Goal: Task Accomplishment & Management: Manage account settings

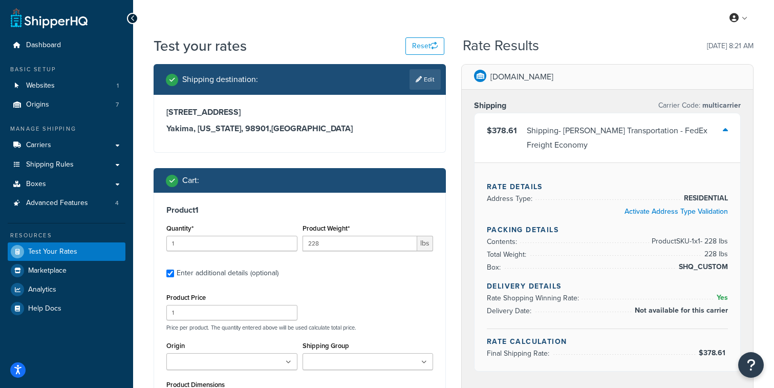
scroll to position [139, 0]
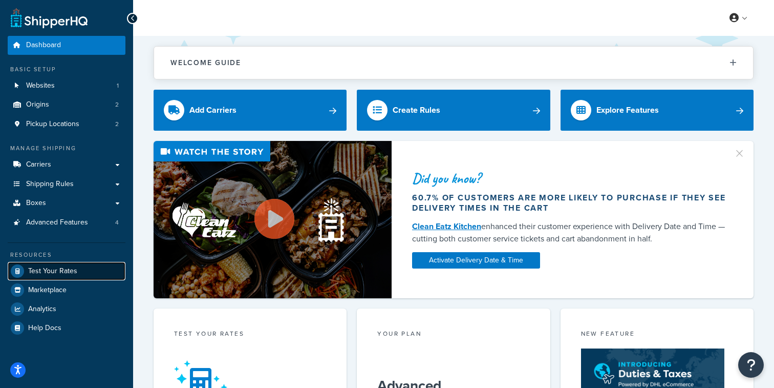
click at [84, 277] on link "Test Your Rates" at bounding box center [67, 271] width 118 height 18
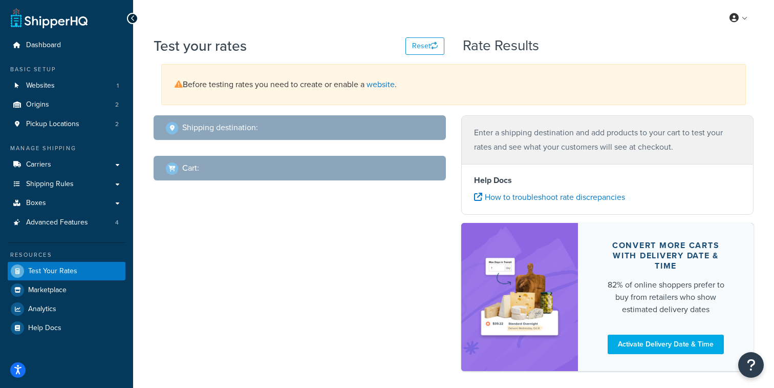
select select "TX"
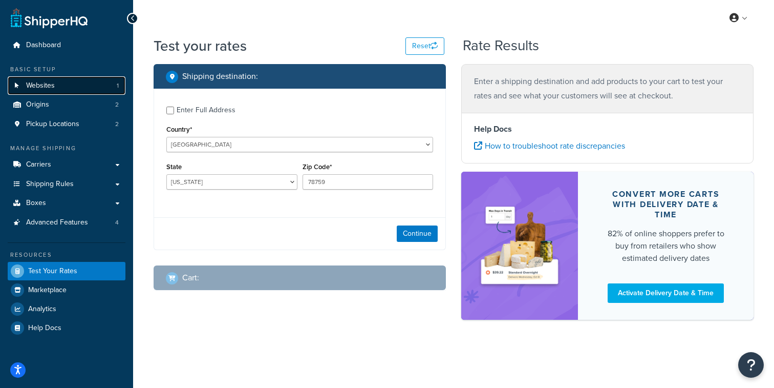
click at [90, 87] on link "Websites 1" at bounding box center [67, 85] width 118 height 19
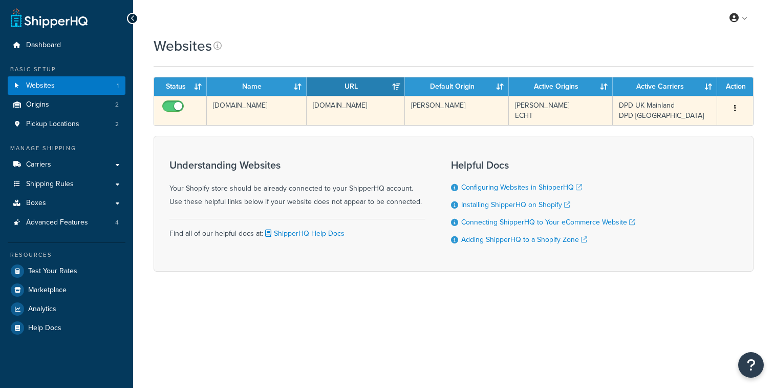
click at [270, 115] on td "candle-shack-com.myshopify.com" at bounding box center [257, 110] width 100 height 29
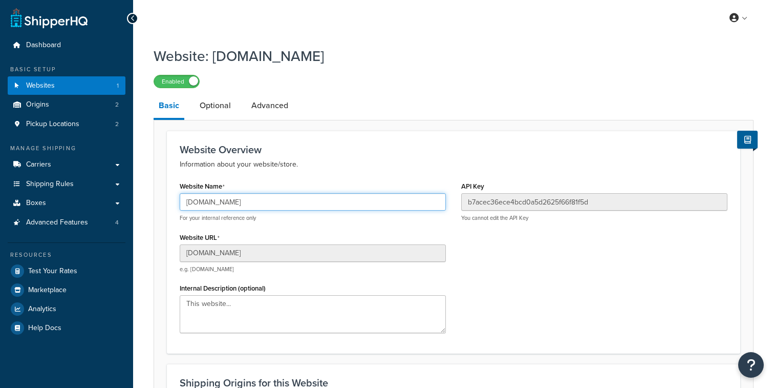
click at [246, 204] on input "[DOMAIN_NAME]" at bounding box center [313, 201] width 266 height 17
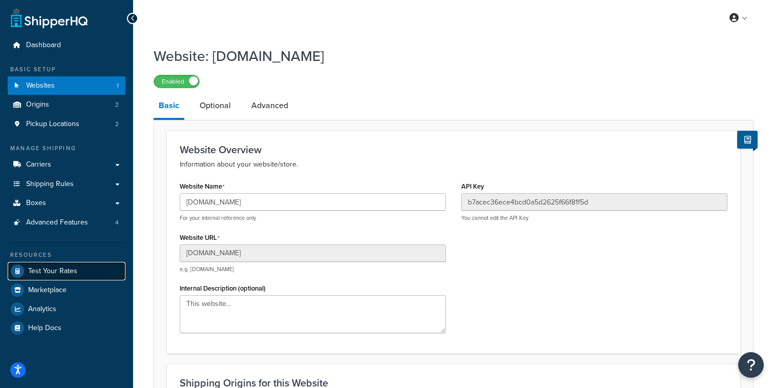
click at [54, 272] on span "Test Your Rates" at bounding box center [52, 271] width 49 height 9
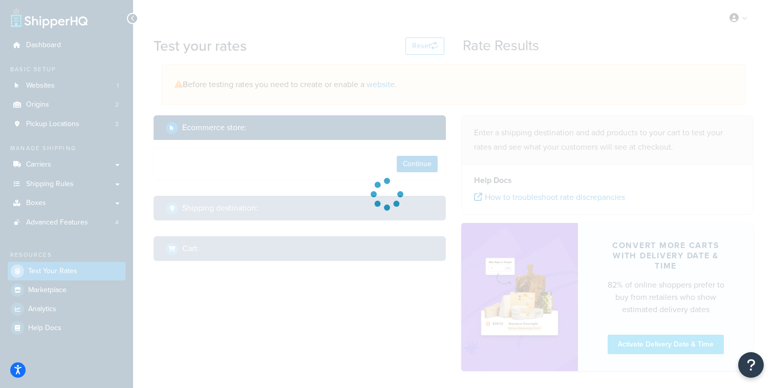
select select "TX"
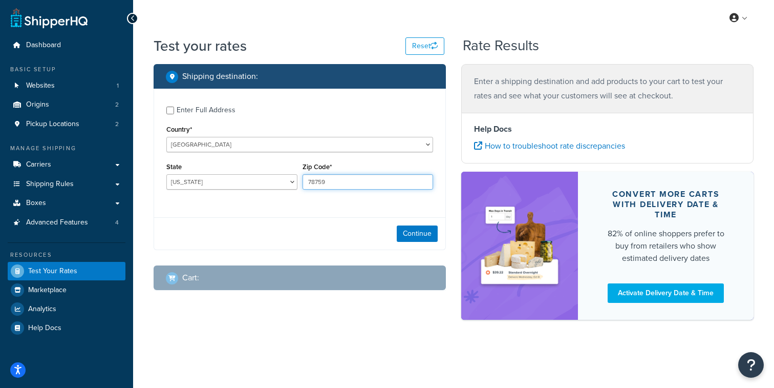
click at [334, 180] on input "78759" at bounding box center [368, 181] width 131 height 15
paste input "0.3440"
click at [361, 180] on input "0.3440" at bounding box center [368, 181] width 131 height 15
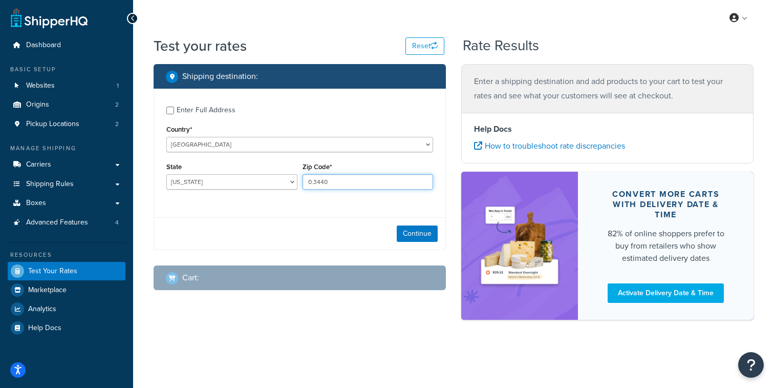
click at [361, 180] on input "0.3440" at bounding box center [368, 181] width 131 height 15
paste input "BH1 4PG"
type input "BH1 4PG"
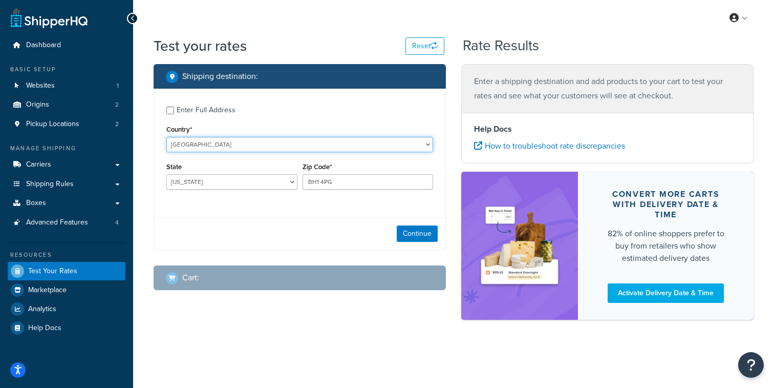
click at [166, 137] on select "United States United Kingdom Afghanistan Åland Islands Albania Algeria American…" at bounding box center [299, 144] width 267 height 15
select select "GB"
click option "[GEOGRAPHIC_DATA]" at bounding box center [0, 0] width 0 height 0
type input "TX"
click at [413, 241] on button "Continue" at bounding box center [417, 233] width 41 height 16
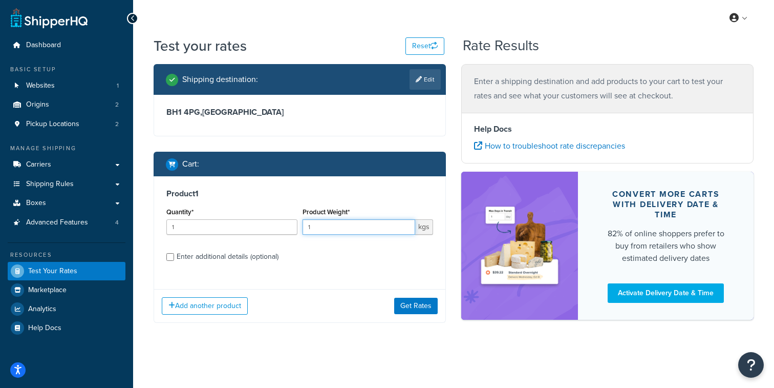
click at [330, 229] on input "1" at bounding box center [359, 226] width 113 height 15
paste input "0.3440"
type input "0.3440"
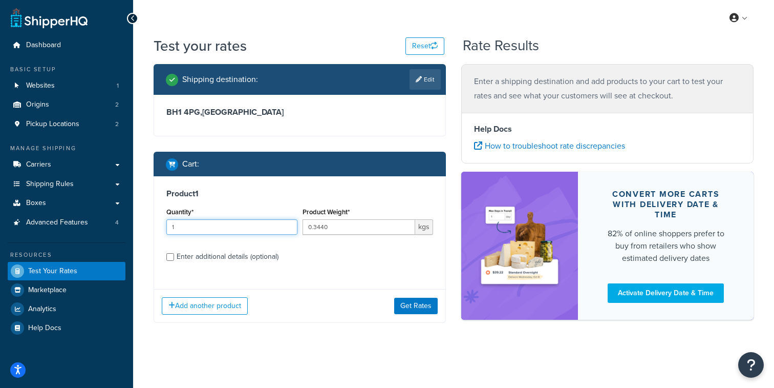
click at [233, 234] on input "1" at bounding box center [231, 226] width 131 height 15
type input "3"
click at [231, 263] on div "Enter additional details (optional)" at bounding box center [228, 256] width 102 height 14
click at [174, 261] on input "Enter additional details (optional)" at bounding box center [170, 257] width 8 height 8
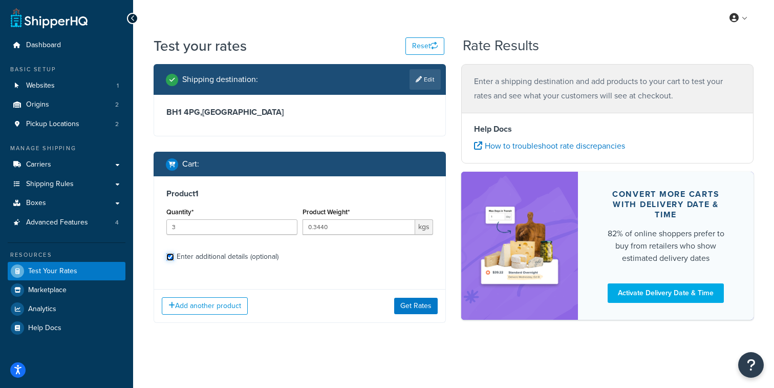
checkbox input "true"
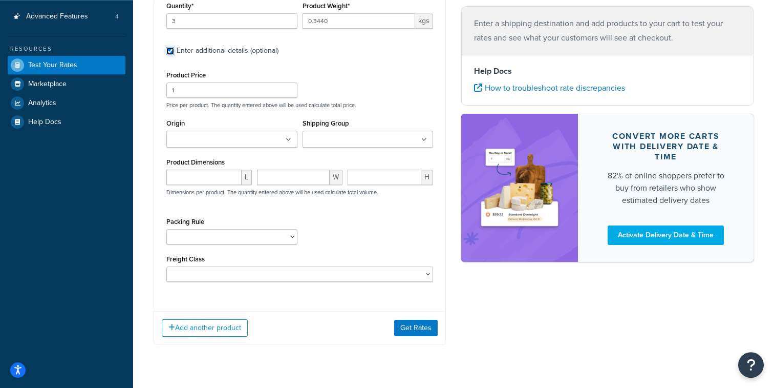
scroll to position [220, 0]
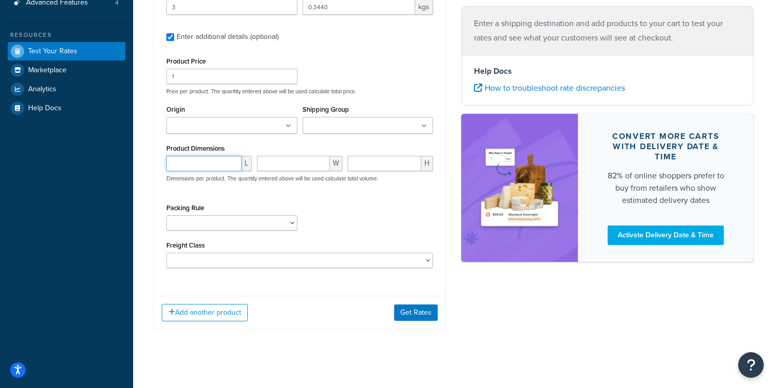
click at [211, 171] on input "number" at bounding box center [203, 163] width 75 height 15
type input "9.9"
type input "8.8"
type input "8.9"
click at [234, 128] on input "Origin" at bounding box center [215, 125] width 91 height 11
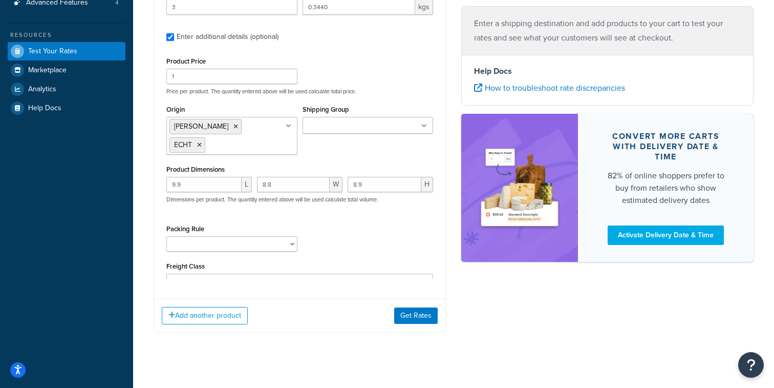
click at [417, 327] on div "Add another product Get Rates" at bounding box center [299, 315] width 291 height 33
click at [417, 323] on button "Get Rates" at bounding box center [416, 315] width 44 height 16
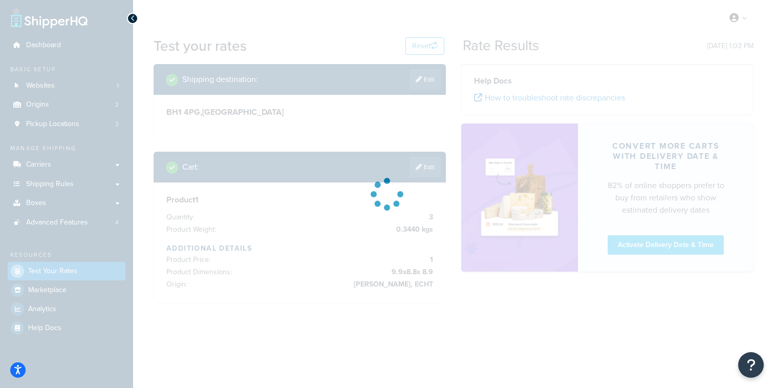
scroll to position [0, 0]
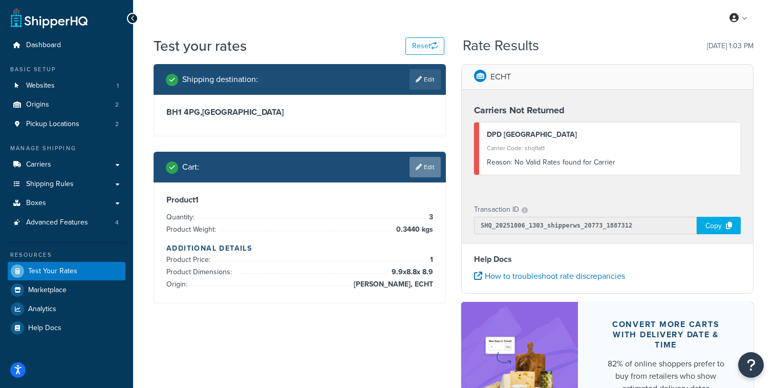
click at [431, 172] on link "Edit" at bounding box center [425, 167] width 31 height 20
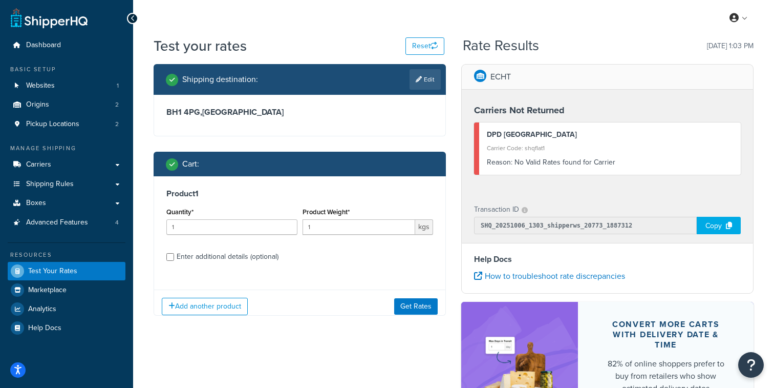
click at [201, 257] on div "Enter additional details (optional)" at bounding box center [228, 256] width 102 height 14
click at [174, 257] on input "Enter additional details (optional)" at bounding box center [170, 257] width 8 height 8
checkbox input "true"
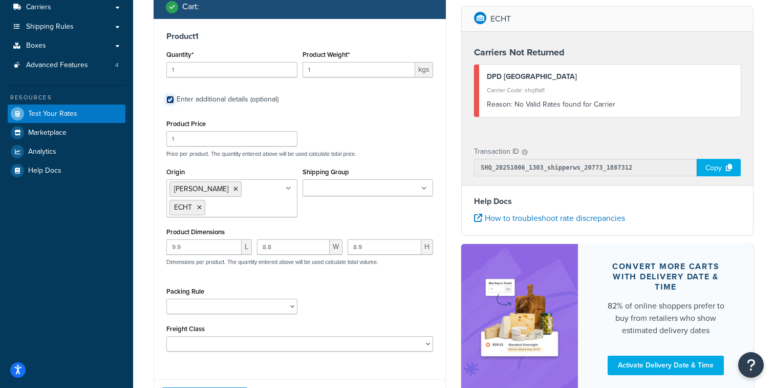
scroll to position [164, 0]
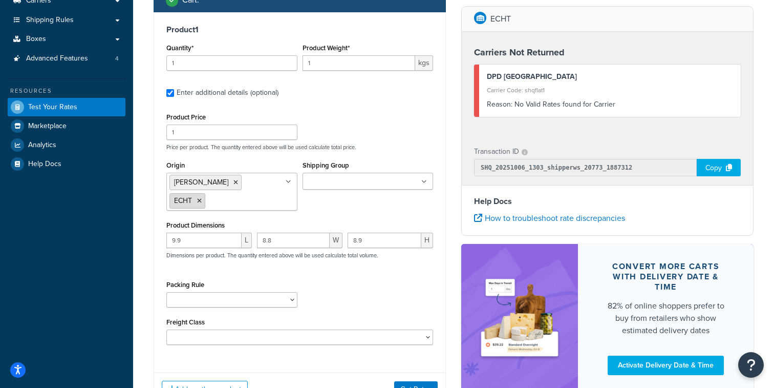
click at [202, 198] on icon at bounding box center [199, 201] width 5 height 6
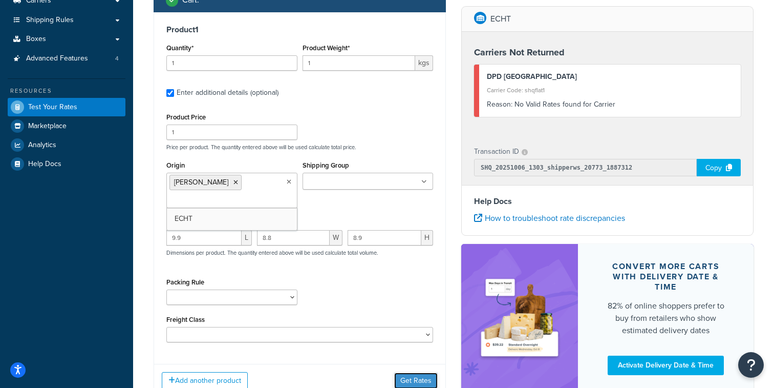
click at [422, 372] on button "Get Rates" at bounding box center [416, 380] width 44 height 16
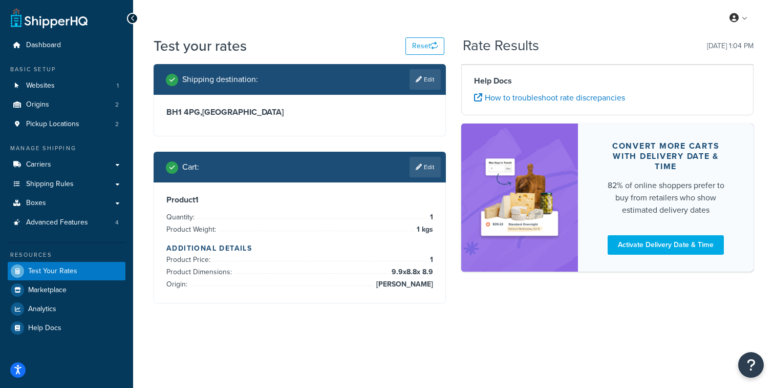
scroll to position [0, 0]
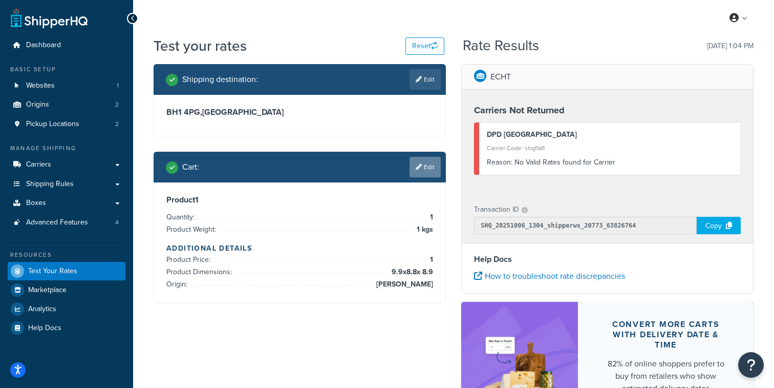
click at [427, 171] on link "Edit" at bounding box center [425, 167] width 31 height 20
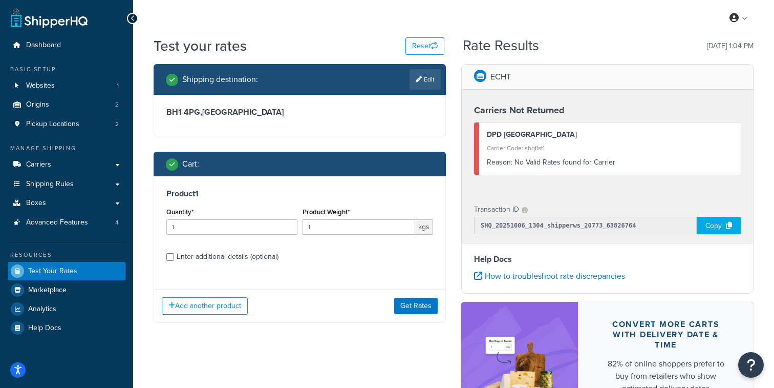
click at [257, 267] on div "Product 1 Quantity* 1 Product Weight* 1 kgs Enter additional details (optional)" at bounding box center [299, 228] width 291 height 105
click at [257, 263] on div "Enter additional details (optional)" at bounding box center [228, 256] width 102 height 14
click at [174, 261] on input "Enter additional details (optional)" at bounding box center [170, 257] width 8 height 8
checkbox input "true"
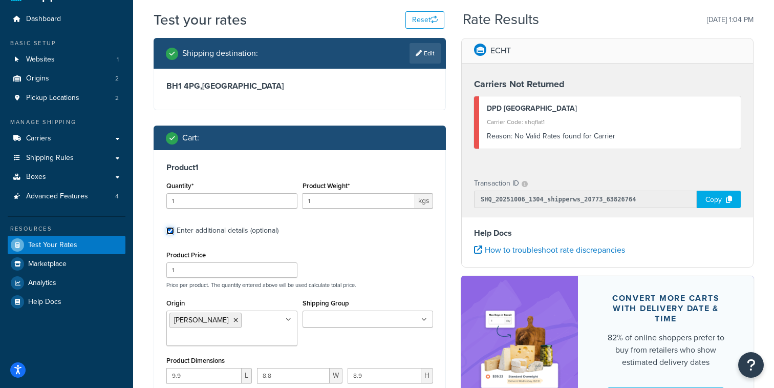
scroll to position [1, 0]
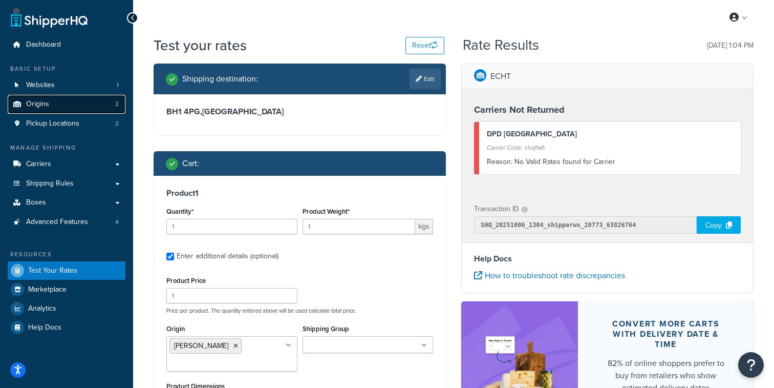
click at [83, 107] on link "Origins 2" at bounding box center [67, 104] width 118 height 19
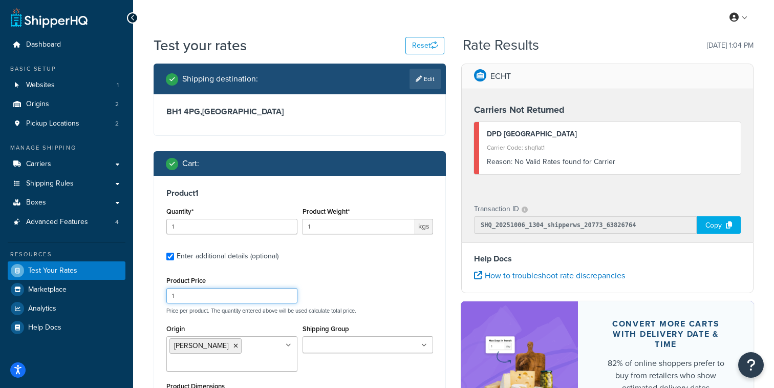
click at [244, 303] on input "1" at bounding box center [231, 295] width 131 height 15
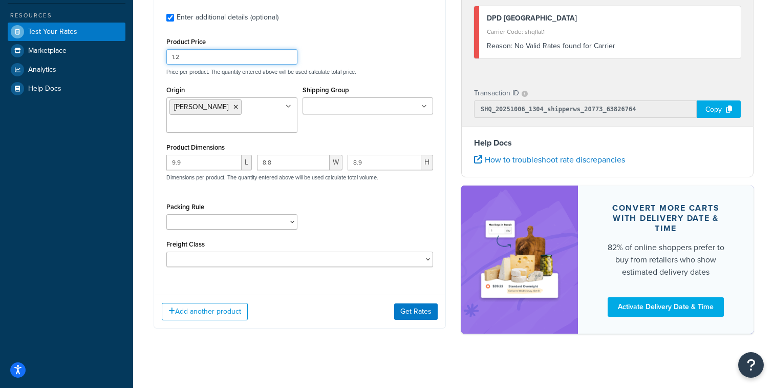
type input "1.2"
click at [427, 327] on div "Add another product Get Rates" at bounding box center [299, 311] width 291 height 33
click at [427, 317] on button "Get Rates" at bounding box center [416, 311] width 44 height 16
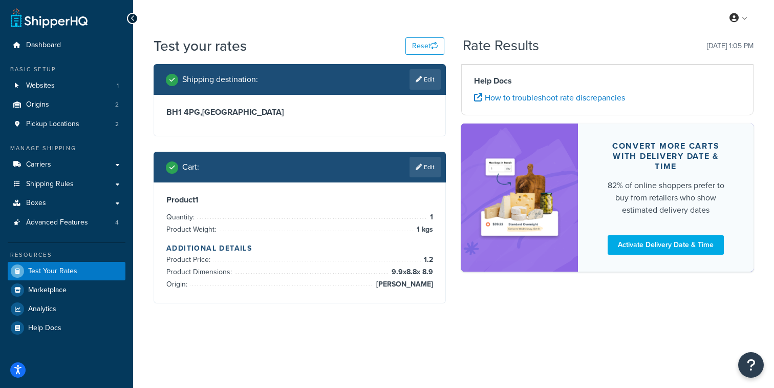
scroll to position [0, 0]
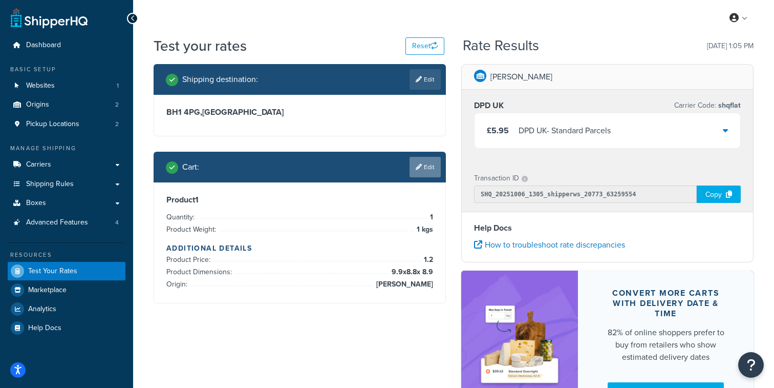
click at [427, 165] on link "Edit" at bounding box center [425, 167] width 31 height 20
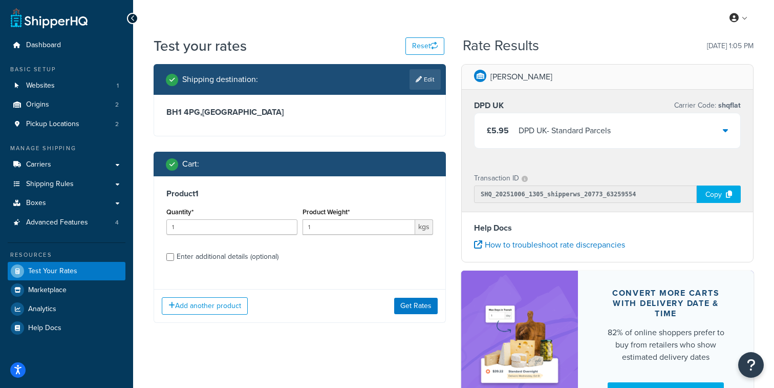
click at [214, 253] on div "Enter additional details (optional)" at bounding box center [228, 256] width 102 height 14
click at [174, 253] on input "Enter additional details (optional)" at bounding box center [170, 257] width 8 height 8
checkbox input "true"
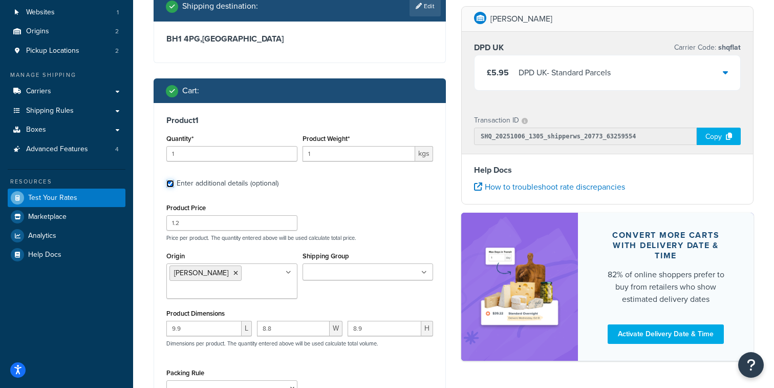
scroll to position [165, 0]
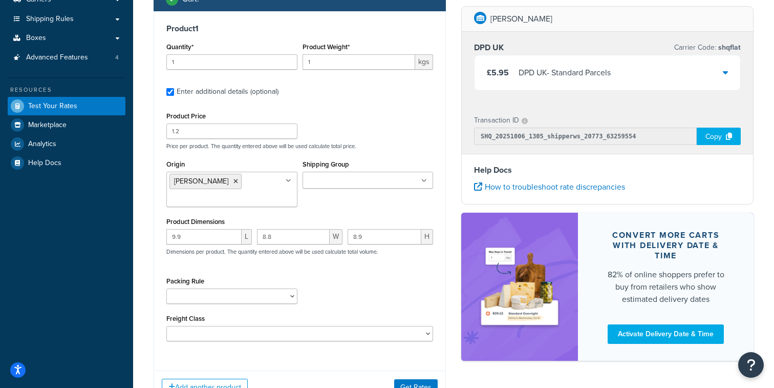
click at [238, 192] on ul "CARRON" at bounding box center [231, 189] width 131 height 35
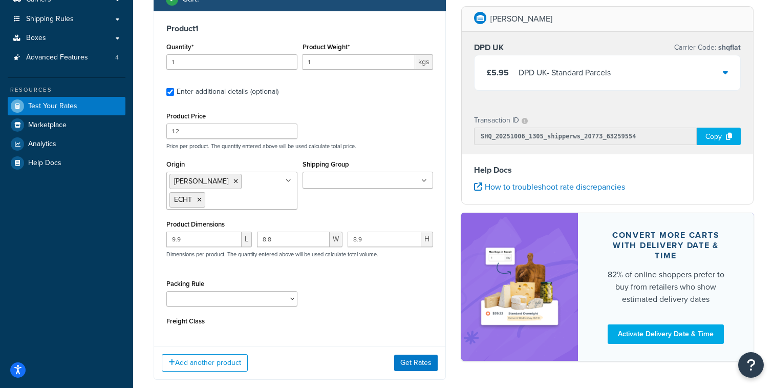
click at [340, 217] on div "Product Dimensions 9.9 L 8.8 W 8.9 H Dimensions per product. The quantity enter…" at bounding box center [299, 243] width 267 height 52
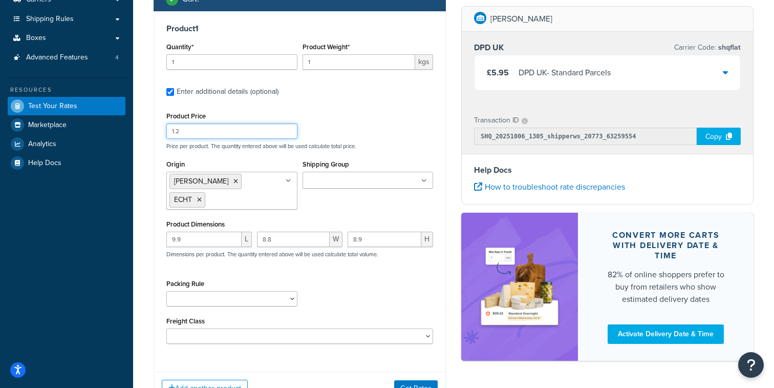
click at [231, 134] on input "1.2" at bounding box center [231, 130] width 131 height 15
type input "1"
type input "7"
click at [400, 371] on div "Add another product Get Rates" at bounding box center [299, 387] width 291 height 33
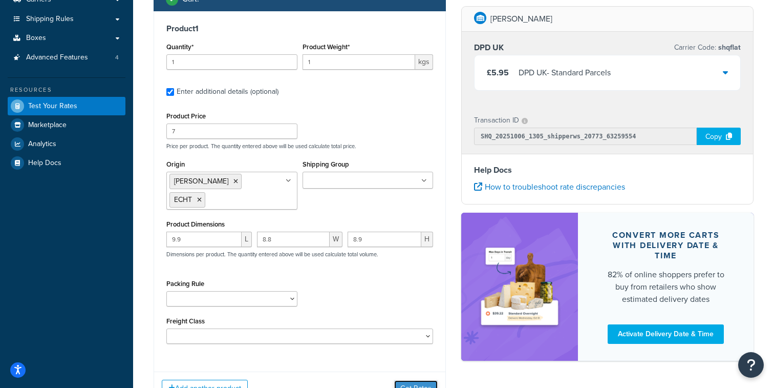
click at [400, 380] on button "Get Rates" at bounding box center [416, 388] width 44 height 16
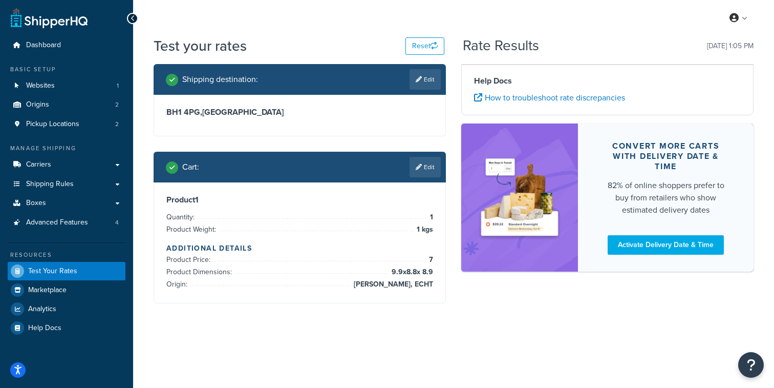
scroll to position [0, 0]
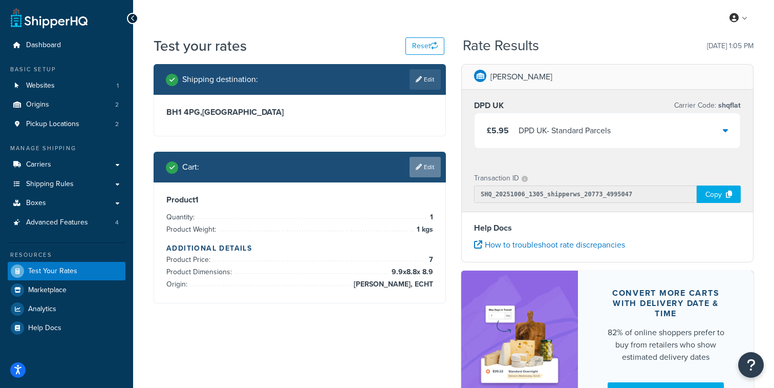
click at [430, 170] on link "Edit" at bounding box center [425, 167] width 31 height 20
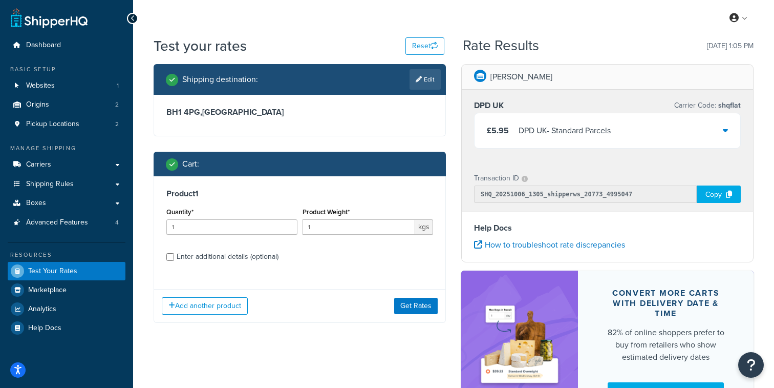
click at [206, 236] on div "Quantity* 1" at bounding box center [232, 223] width 136 height 37
click at [206, 254] on div "Enter additional details (optional)" at bounding box center [228, 256] width 102 height 14
click at [174, 254] on input "Enter additional details (optional)" at bounding box center [170, 257] width 8 height 8
checkbox input "true"
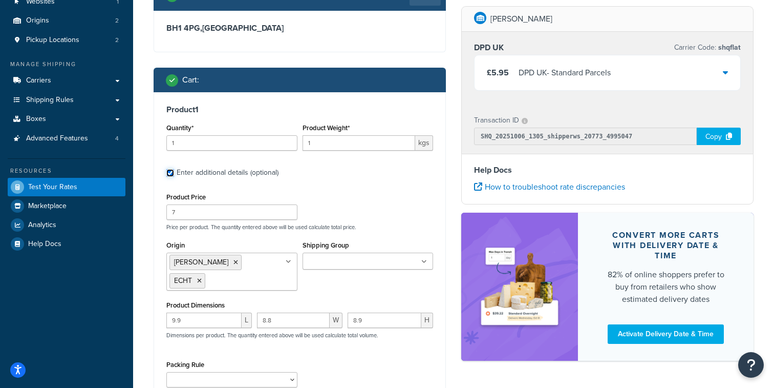
scroll to position [107, 0]
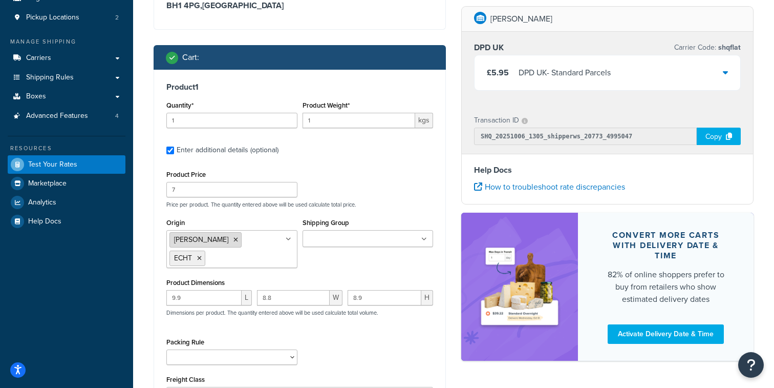
click at [213, 240] on li "CARRON" at bounding box center [206, 239] width 72 height 15
click at [234, 240] on icon at bounding box center [236, 240] width 5 height 6
click at [330, 260] on div "Origin ECHT CARRON Shipping Group PerfumersAlcohol" at bounding box center [300, 244] width 272 height 57
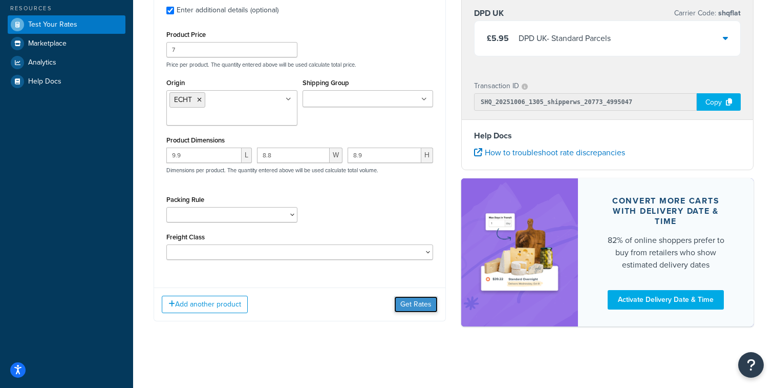
click at [417, 310] on button "Get Rates" at bounding box center [416, 304] width 44 height 16
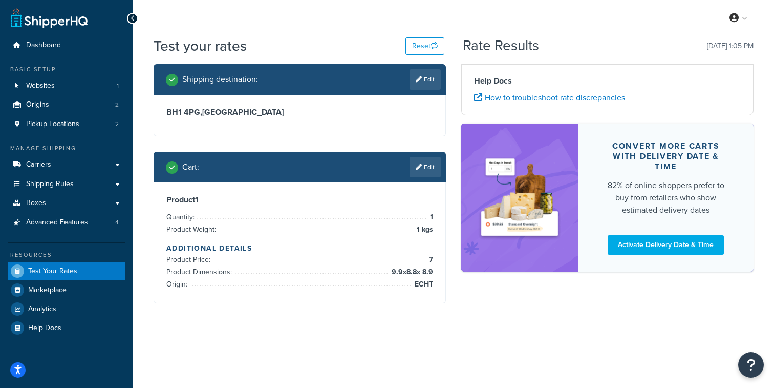
scroll to position [0, 0]
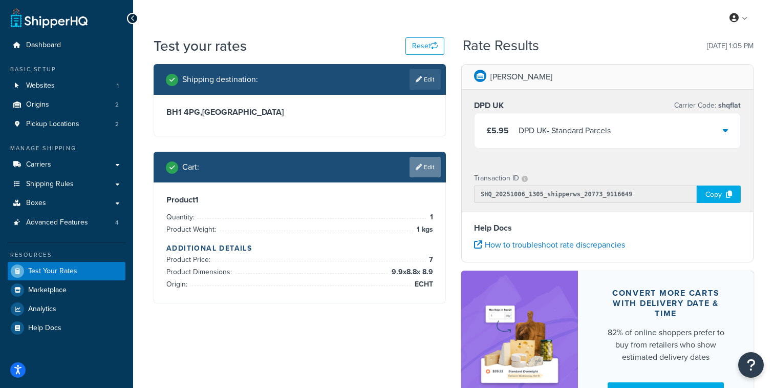
click at [431, 158] on link "Edit" at bounding box center [425, 167] width 31 height 20
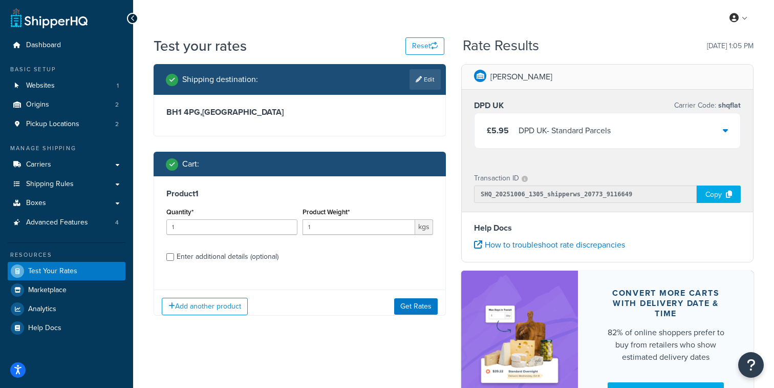
click at [201, 259] on div "Enter additional details (optional)" at bounding box center [228, 256] width 102 height 14
click at [174, 259] on input "Enter additional details (optional)" at bounding box center [170, 257] width 8 height 8
checkbox input "true"
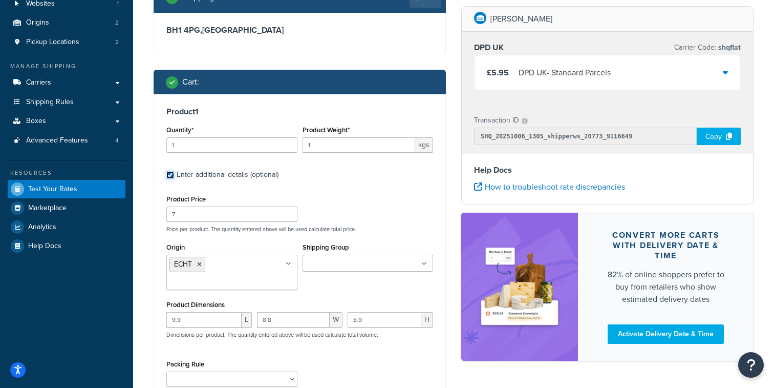
scroll to position [100, 0]
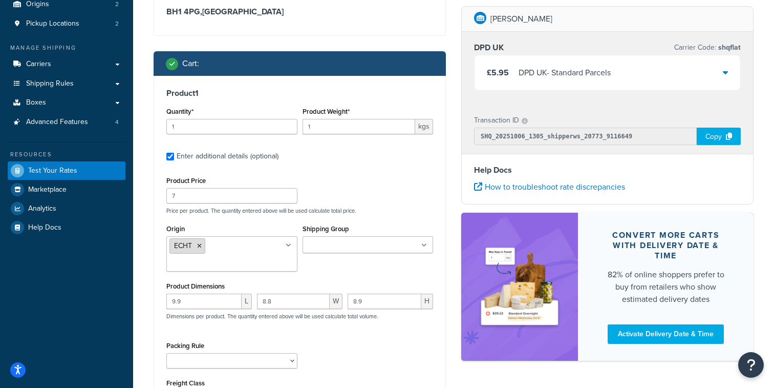
click at [201, 247] on icon at bounding box center [199, 246] width 5 height 6
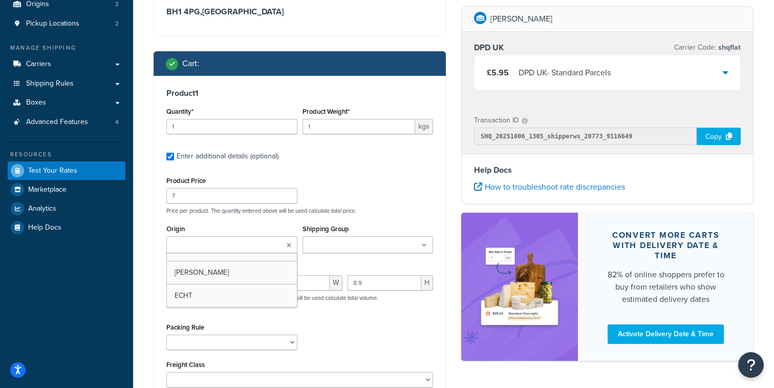
click at [265, 227] on div "Origin CARRON ECHT" at bounding box center [231, 237] width 131 height 31
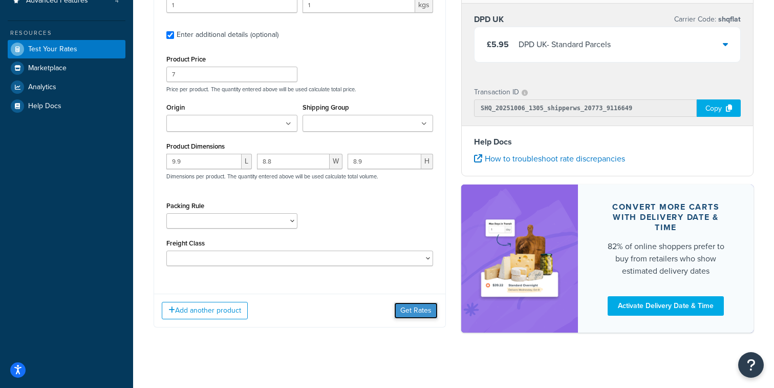
click at [404, 305] on button "Get Rates" at bounding box center [416, 310] width 44 height 16
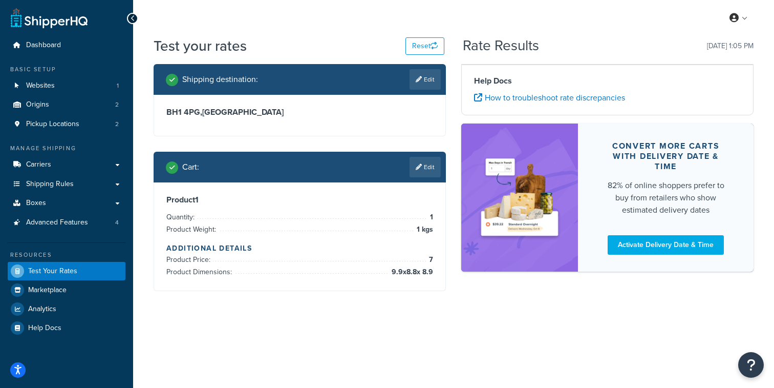
scroll to position [0, 0]
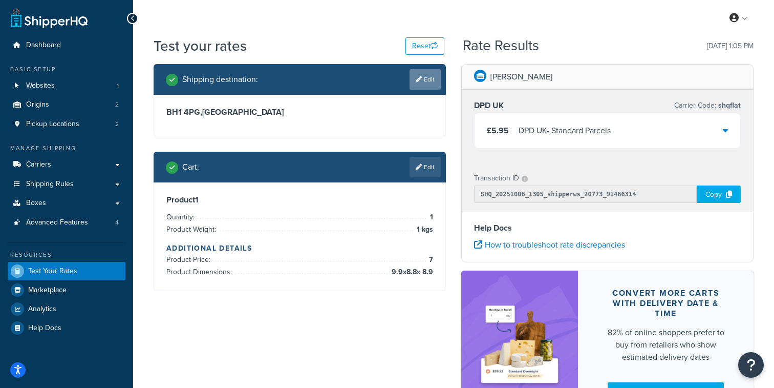
click at [431, 78] on link "Edit" at bounding box center [425, 79] width 31 height 20
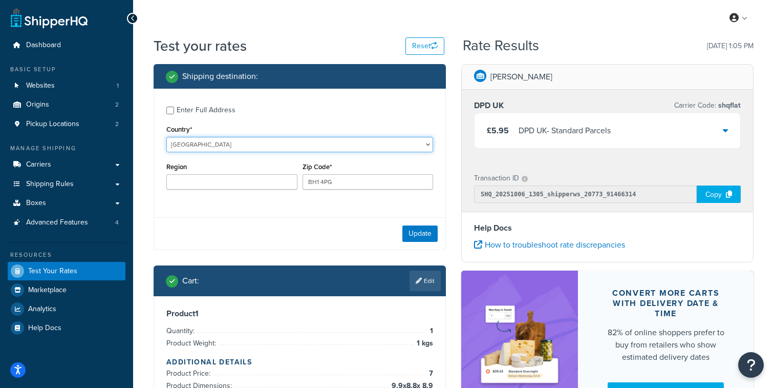
click at [166, 137] on select "United States United Kingdom Afghanistan Åland Islands Albania Algeria American…" at bounding box center [299, 144] width 267 height 15
select select "AT"
click option "Austria" at bounding box center [0, 0] width 0 height 0
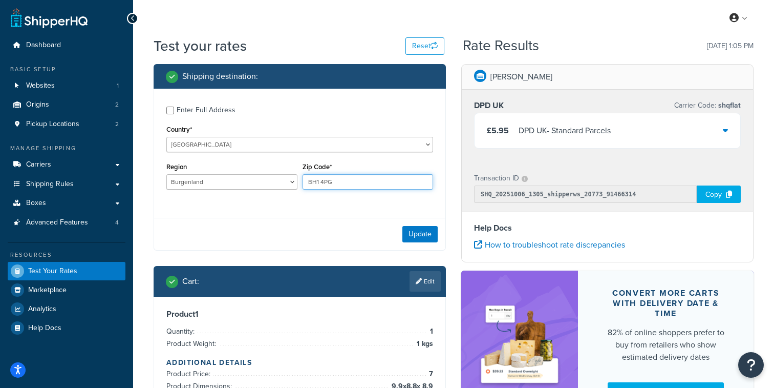
click at [344, 185] on input "BH1 4PG" at bounding box center [368, 181] width 131 height 15
type input "3000"
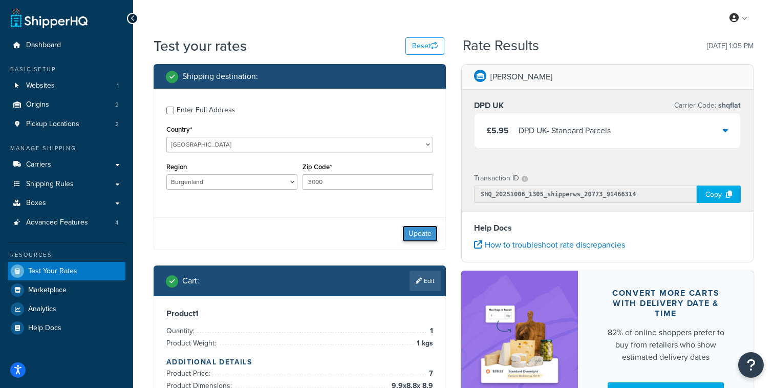
click at [411, 233] on button "Update" at bounding box center [420, 233] width 35 height 16
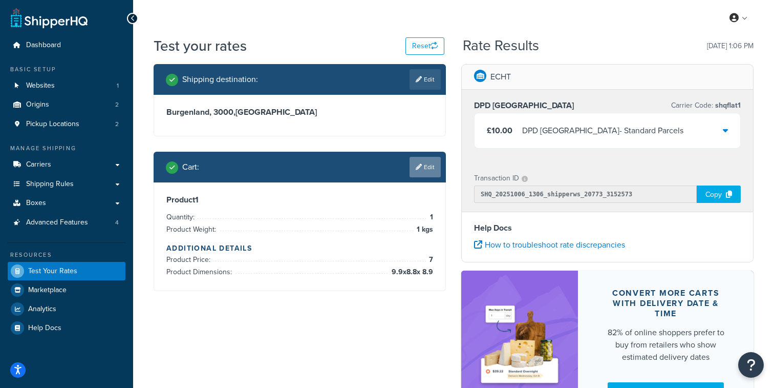
click at [414, 161] on link "Edit" at bounding box center [425, 167] width 31 height 20
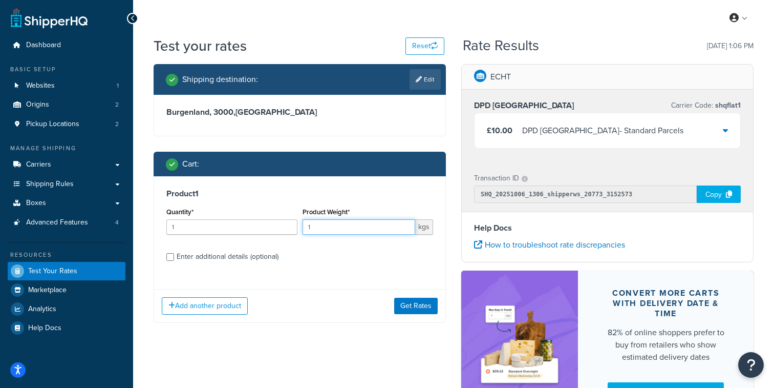
click at [307, 232] on input "1" at bounding box center [359, 226] width 113 height 15
type input "1.2"
click at [425, 301] on button "Get Rates" at bounding box center [416, 306] width 44 height 16
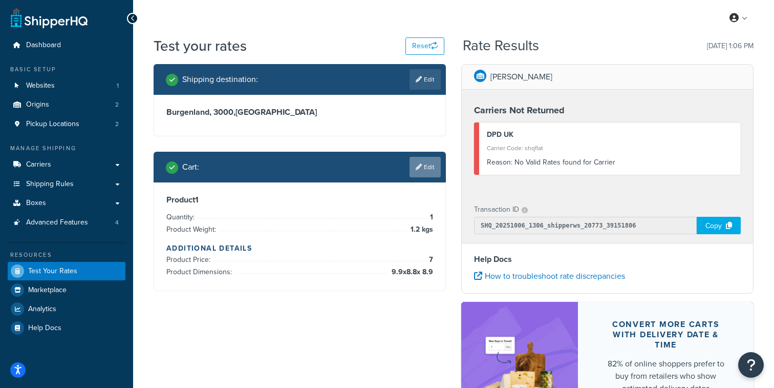
click at [416, 157] on link "Edit" at bounding box center [425, 167] width 31 height 20
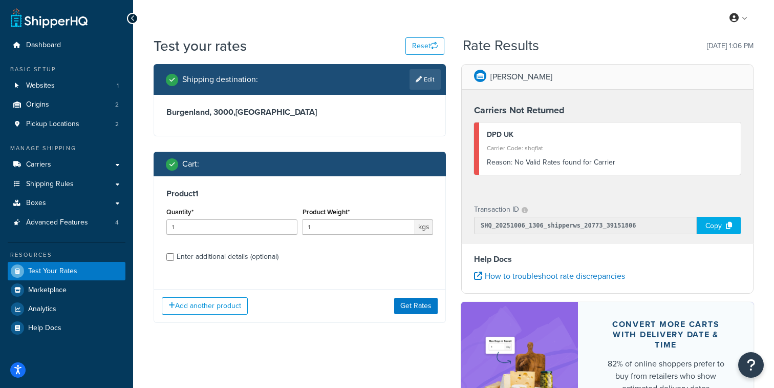
click at [191, 259] on div "Enter additional details (optional)" at bounding box center [228, 256] width 102 height 14
click at [174, 259] on input "Enter additional details (optional)" at bounding box center [170, 257] width 8 height 8
checkbox input "true"
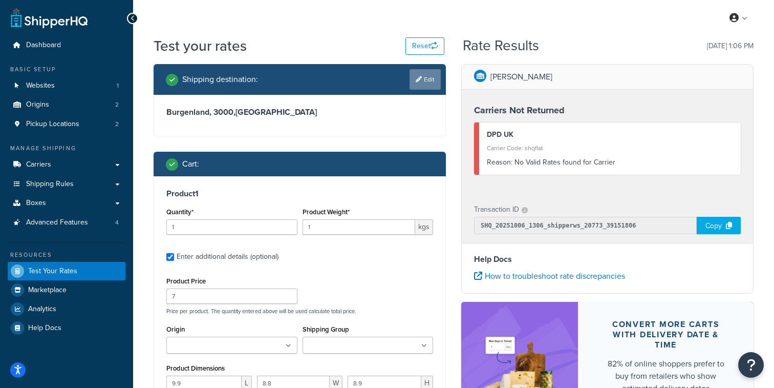
click at [428, 77] on link "Edit" at bounding box center [425, 79] width 31 height 20
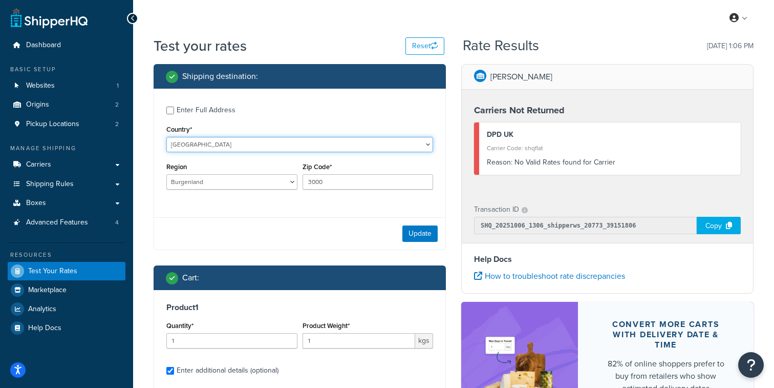
click at [166, 137] on select "United States United Kingdom Afghanistan Åland Islands Albania Algeria American…" at bounding box center [299, 144] width 267 height 15
select select "GB"
click option "[GEOGRAPHIC_DATA]" at bounding box center [0, 0] width 0 height 0
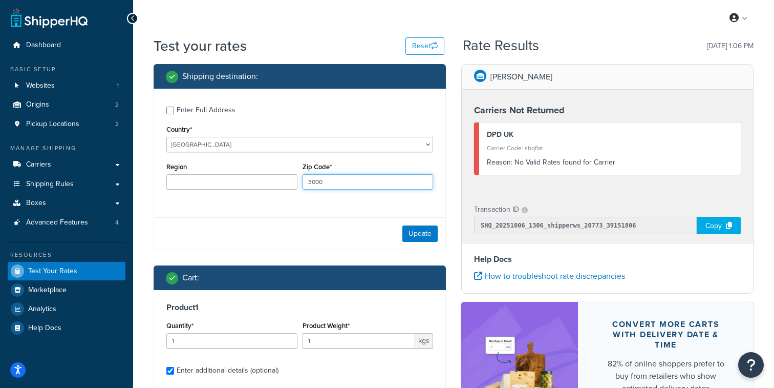
click at [335, 181] on input "3000" at bounding box center [368, 181] width 131 height 15
type input "EN4 KME"
click at [422, 237] on button "Update" at bounding box center [420, 233] width 35 height 16
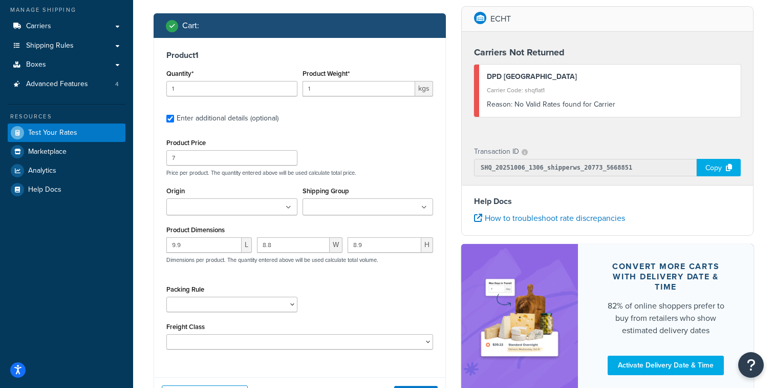
scroll to position [150, 0]
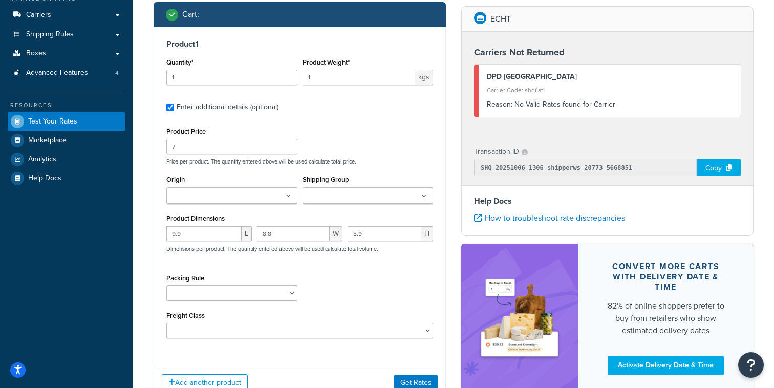
click at [224, 206] on div "Origin CARRON ECHT" at bounding box center [232, 192] width 136 height 39
click at [224, 198] on input "Origin" at bounding box center [215, 196] width 91 height 11
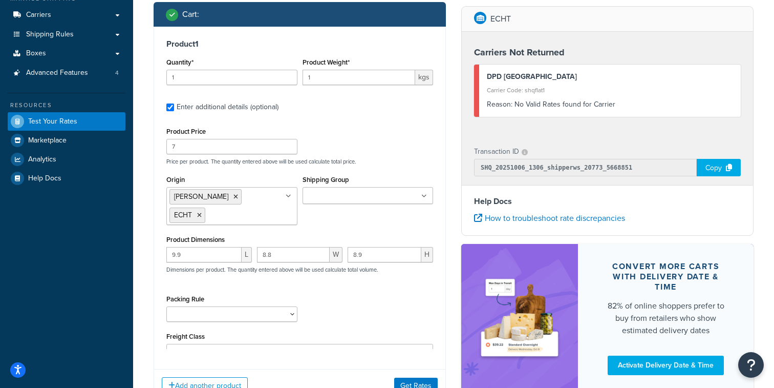
click at [345, 233] on div "Product Dimensions 9.9 L 8.8 W 8.9 H Dimensions per product. The quantity enter…" at bounding box center [299, 259] width 267 height 52
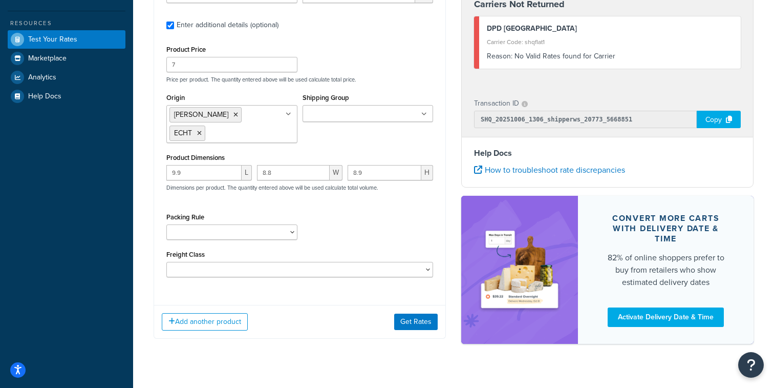
click at [418, 313] on div "Add another product Get Rates" at bounding box center [299, 321] width 291 height 33
click at [419, 313] on button "Get Rates" at bounding box center [416, 321] width 44 height 16
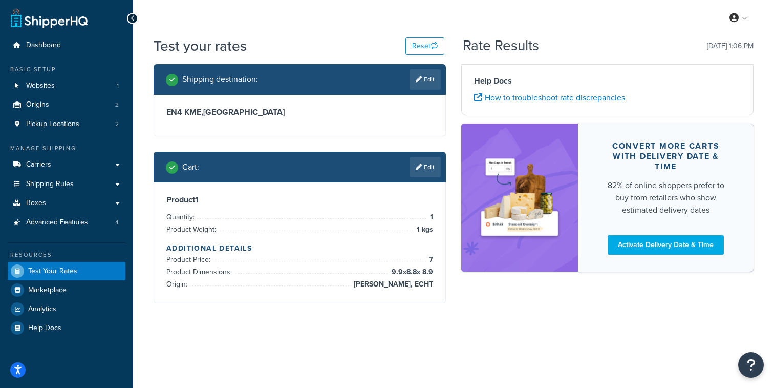
scroll to position [0, 0]
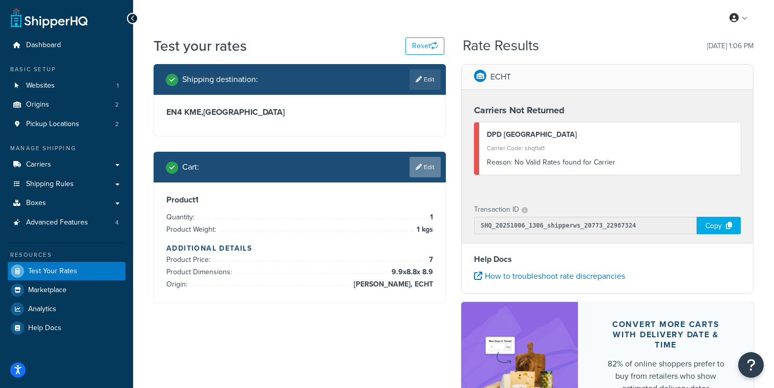
click at [426, 165] on link "Edit" at bounding box center [425, 167] width 31 height 20
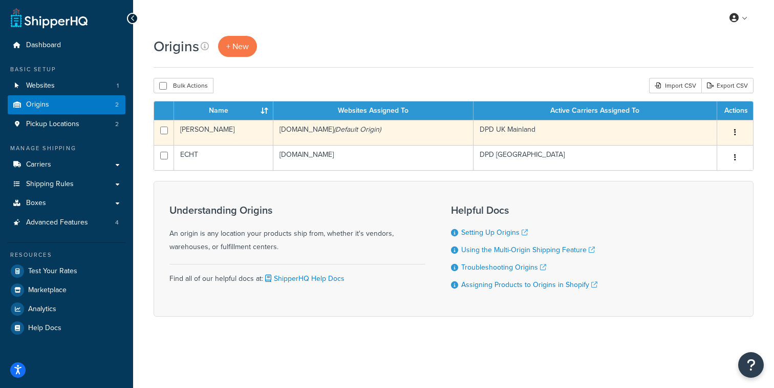
click at [260, 137] on td "[PERSON_NAME]" at bounding box center [223, 132] width 99 height 25
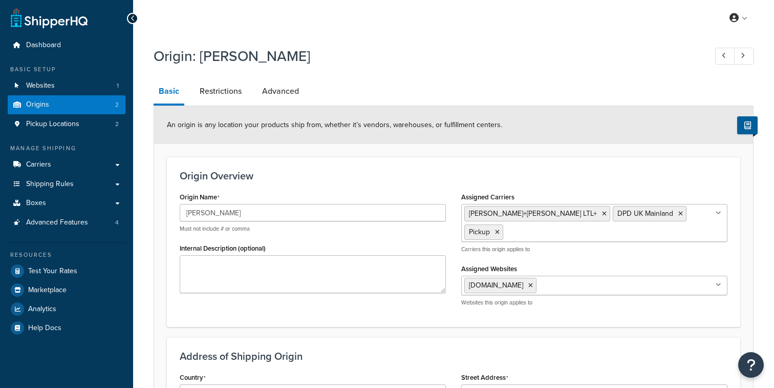
select select "1226"
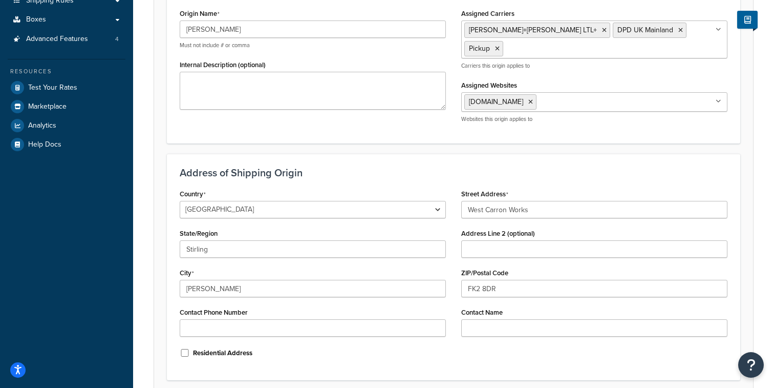
scroll to position [187, 0]
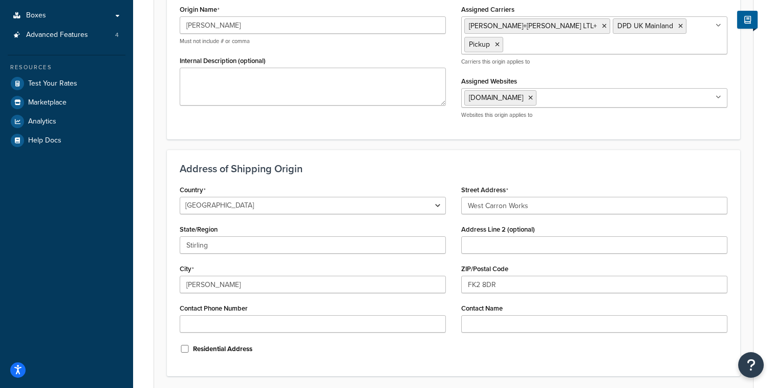
click at [558, 50] on input "Assigned Carriers" at bounding box center [551, 43] width 91 height 11
click at [438, 143] on form "An origin is any location your products ship from, whether it’s vendors, wareho…" at bounding box center [453, 168] width 599 height 499
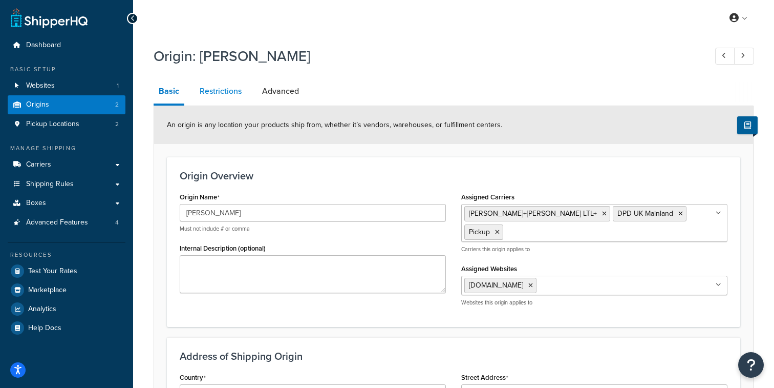
click at [231, 89] on link "Restrictions" at bounding box center [221, 91] width 52 height 25
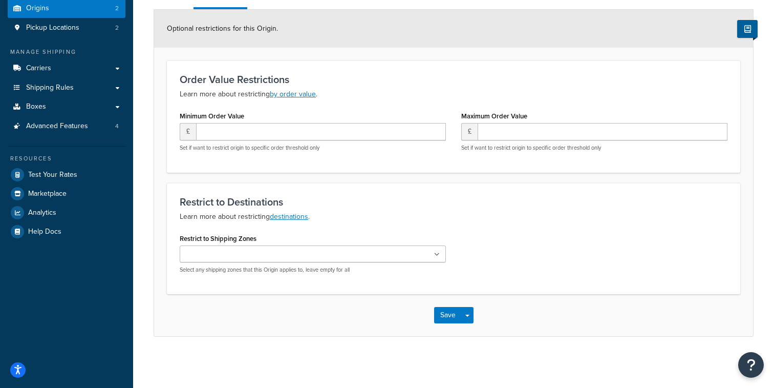
click at [276, 178] on form "Optional restrictions for this Origin. Order Value Restrictions Learn more abou…" at bounding box center [453, 173] width 599 height 326
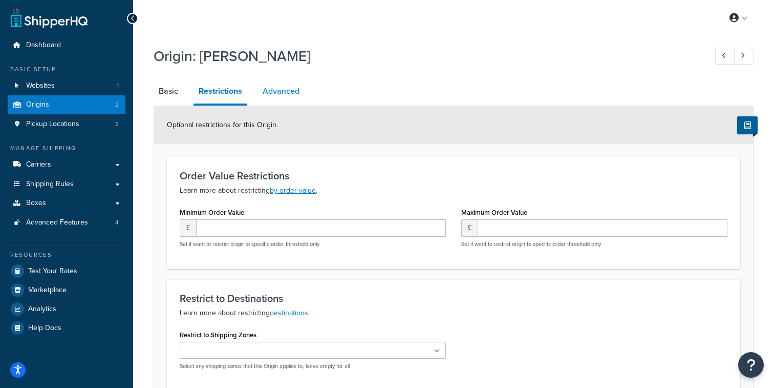
click at [263, 92] on link "Advanced" at bounding box center [281, 91] width 47 height 25
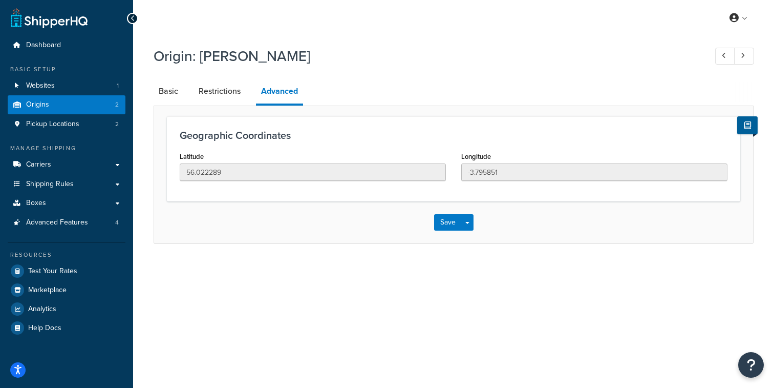
click at [184, 100] on li "Basic" at bounding box center [174, 91] width 40 height 25
click at [179, 97] on link "Basic" at bounding box center [169, 91] width 30 height 25
select select "1226"
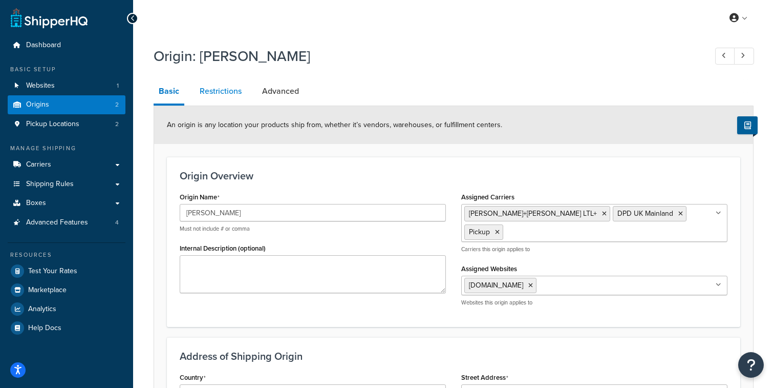
click at [201, 95] on link "Restrictions" at bounding box center [221, 91] width 52 height 25
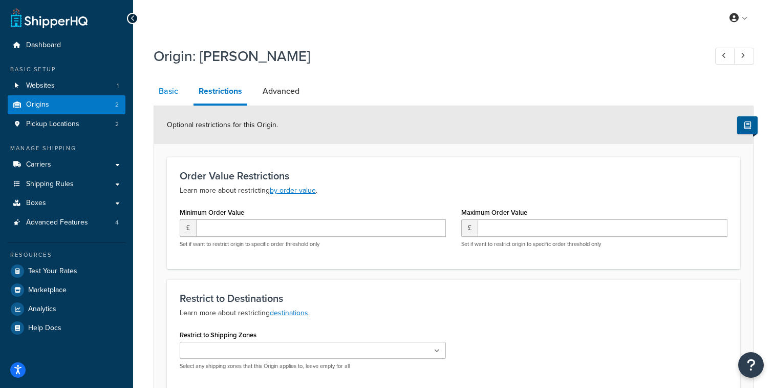
click at [172, 98] on link "Basic" at bounding box center [169, 91] width 30 height 25
select select "1226"
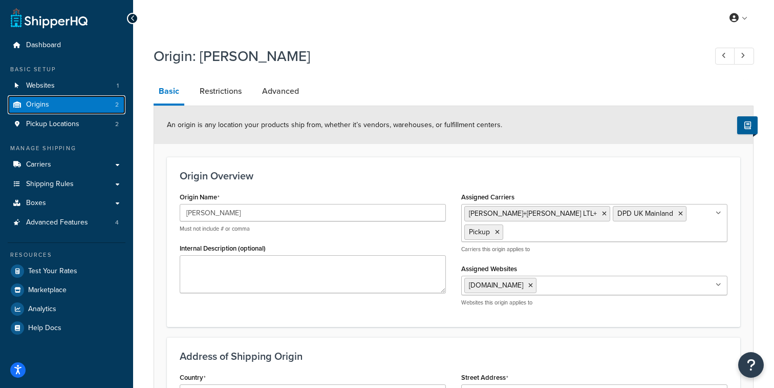
click at [113, 107] on link "Origins 2" at bounding box center [67, 104] width 118 height 19
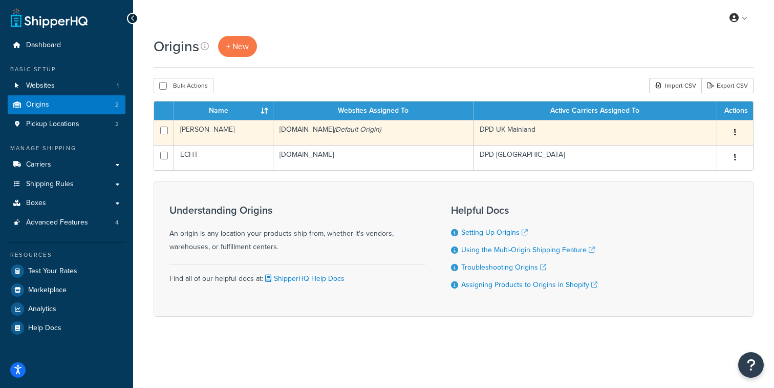
click at [271, 136] on td "[PERSON_NAME]" at bounding box center [223, 132] width 99 height 25
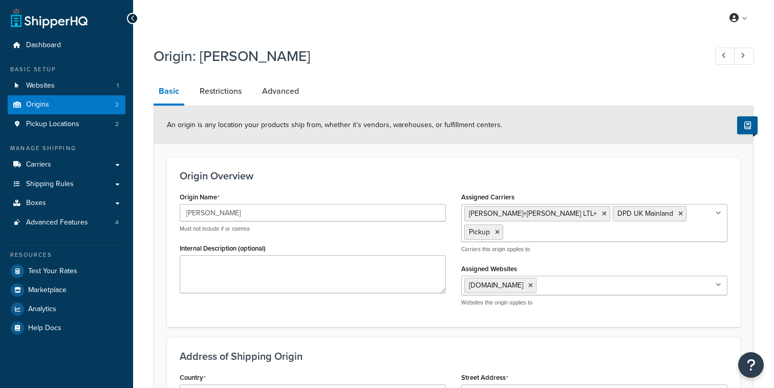
select select "1226"
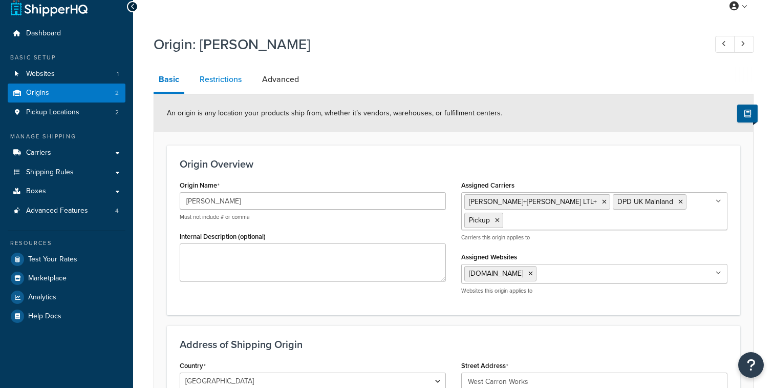
click at [225, 86] on link "Restrictions" at bounding box center [221, 79] width 52 height 25
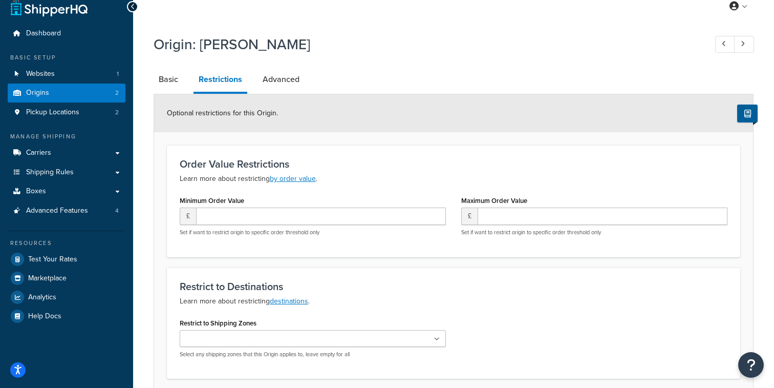
scroll to position [97, 0]
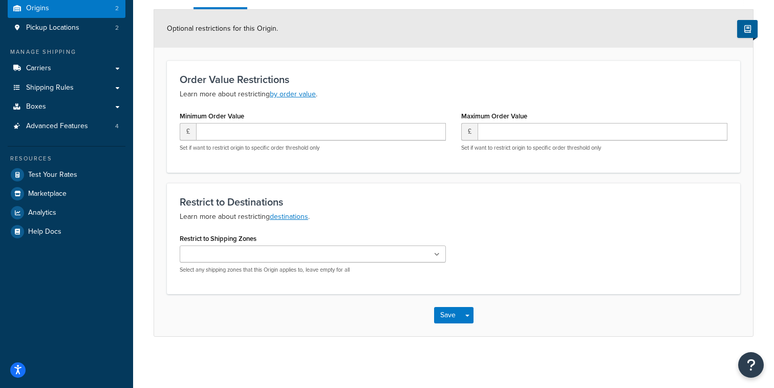
click at [281, 255] on ul at bounding box center [313, 253] width 266 height 17
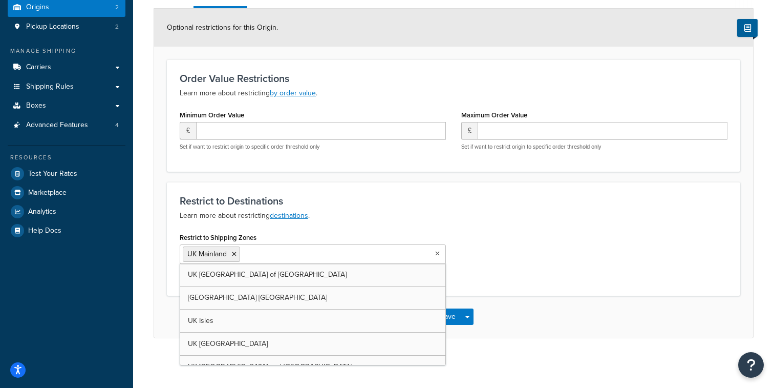
click at [512, 276] on div "Restrict to Shipping Zones [GEOGRAPHIC_DATA] [GEOGRAPHIC_DATA] [GEOGRAPHIC_DATA…" at bounding box center [453, 256] width 563 height 53
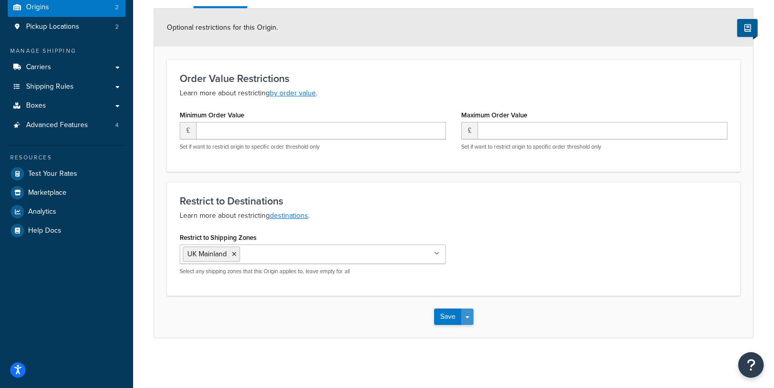
click at [469, 315] on button "Save Dropdown" at bounding box center [468, 316] width 12 height 16
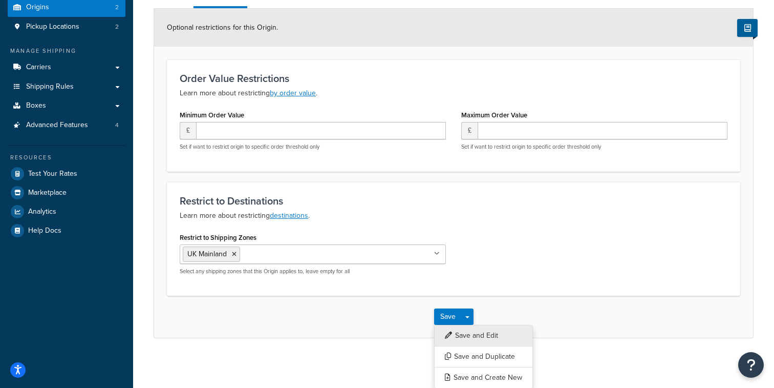
click at [471, 328] on button "Save and Edit" at bounding box center [483, 336] width 99 height 22
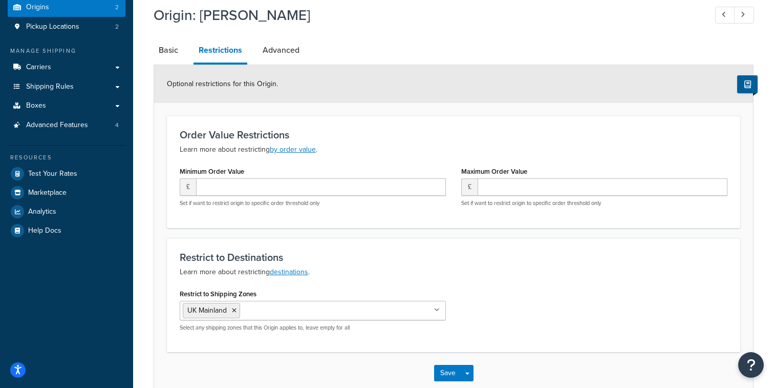
scroll to position [0, 0]
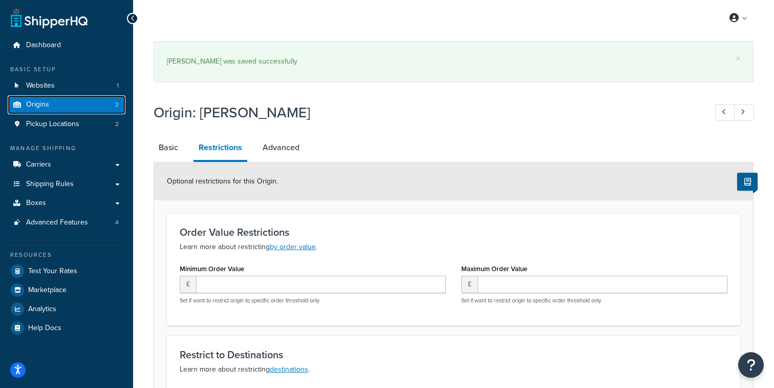
click at [99, 108] on link "Origins 2" at bounding box center [67, 104] width 118 height 19
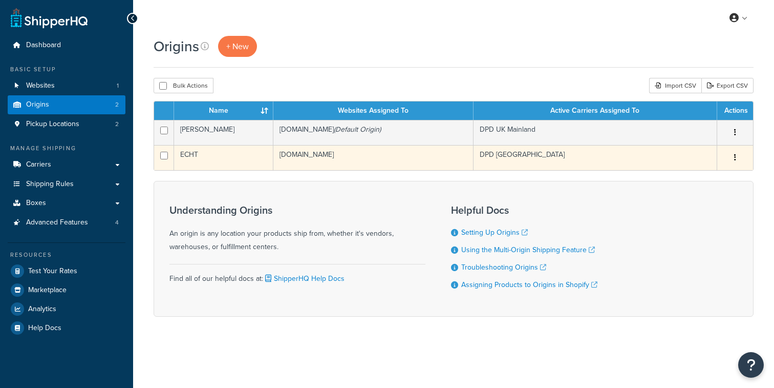
click at [298, 165] on td "[DOMAIN_NAME]" at bounding box center [374, 157] width 200 height 25
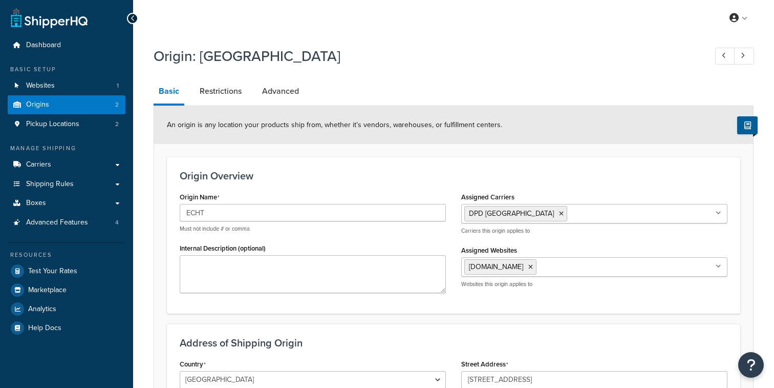
select select "1152"
click at [221, 91] on link "Restrictions" at bounding box center [221, 91] width 52 height 25
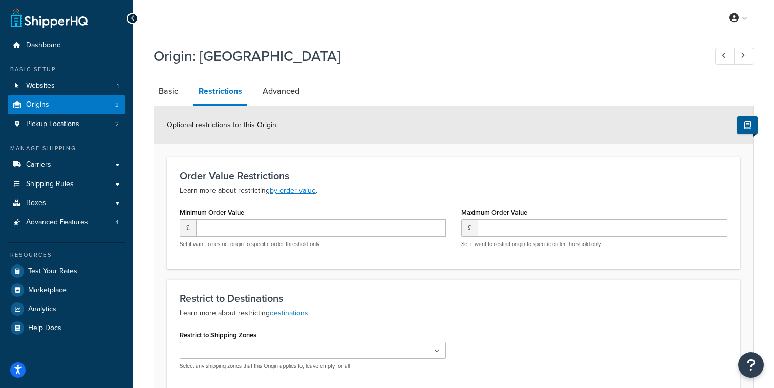
scroll to position [97, 0]
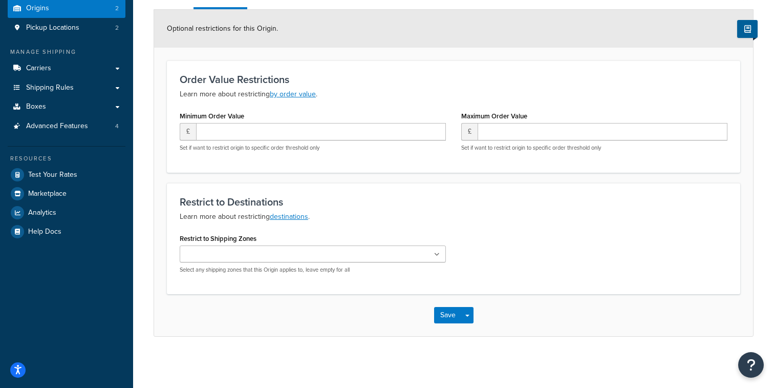
click at [260, 249] on input "Restrict to Shipping Zones" at bounding box center [228, 254] width 91 height 11
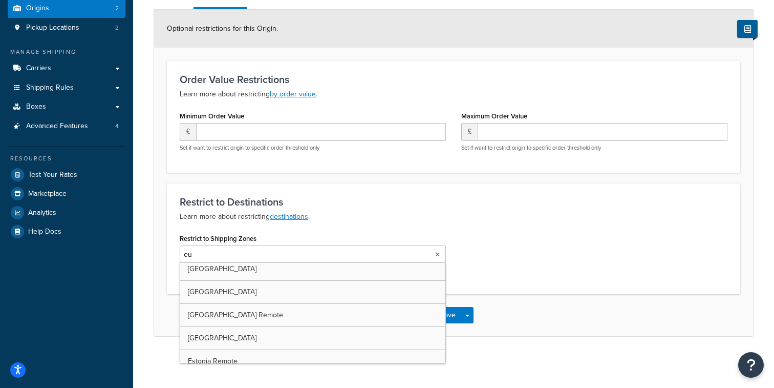
scroll to position [0, 0]
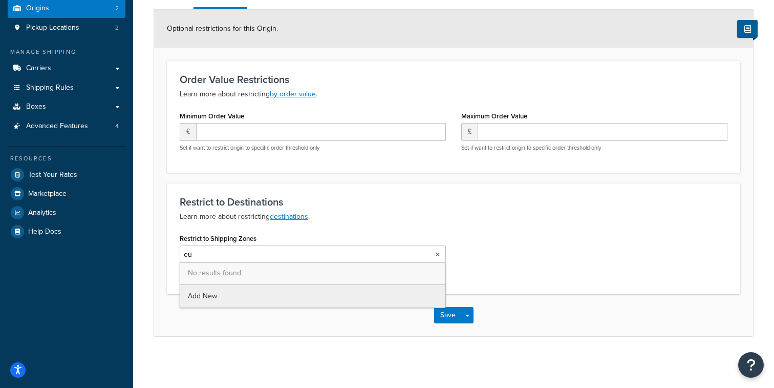
type input "e"
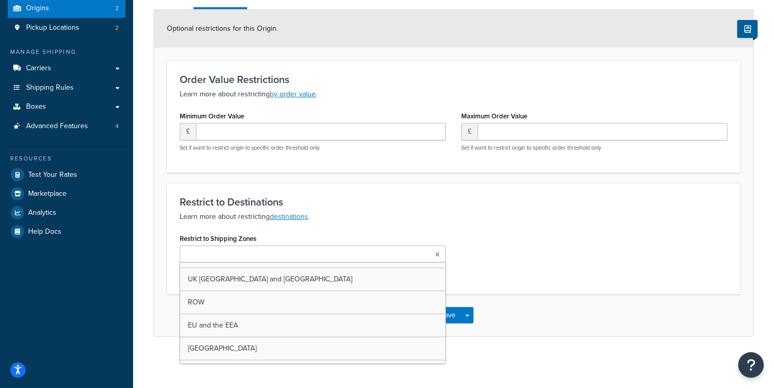
scroll to position [103, 0]
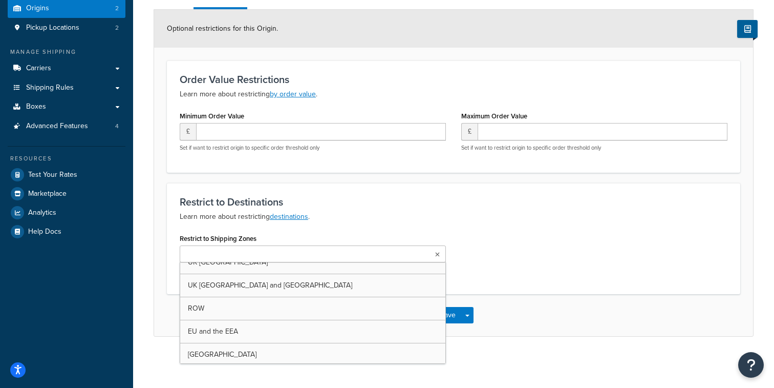
click at [214, 221] on p "Learn more about restricting destinations ." at bounding box center [454, 217] width 548 height 12
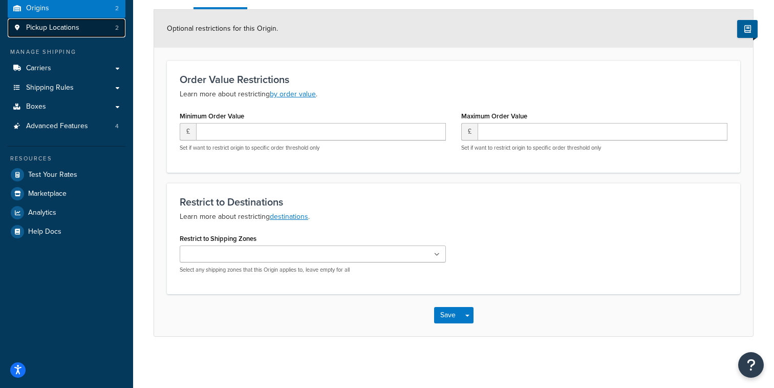
click at [110, 22] on link "Pickup Locations 2" at bounding box center [67, 27] width 118 height 19
click at [110, 12] on link "Origins 2" at bounding box center [67, 8] width 118 height 19
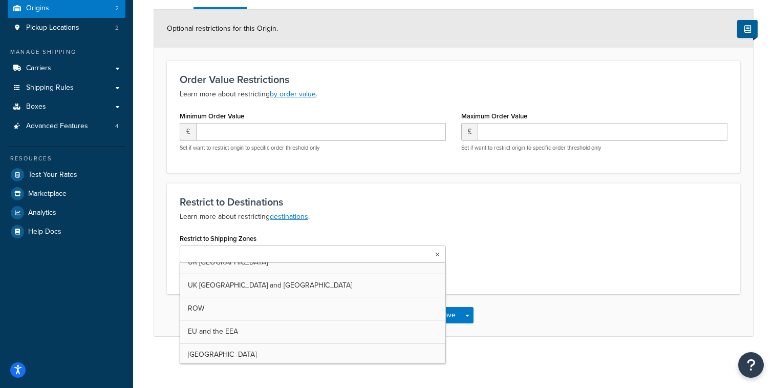
click at [251, 259] on input "Restrict to Shipping Zones" at bounding box center [228, 254] width 91 height 11
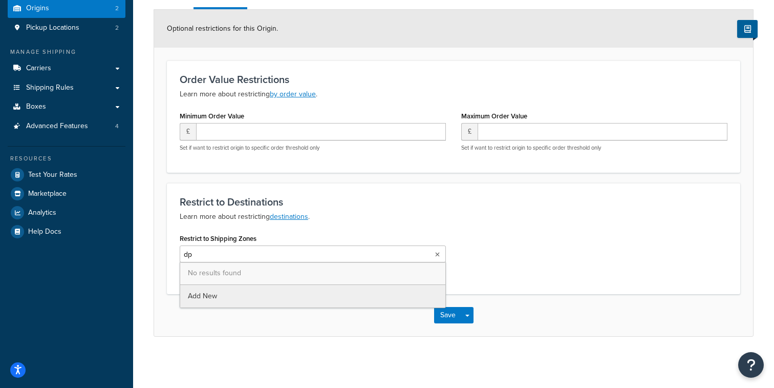
type input "d"
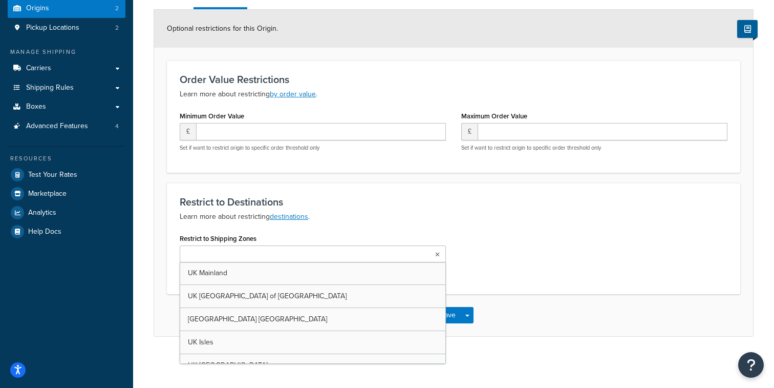
click at [286, 234] on div "Restrict to Shipping Zones UK Mainland UK Highlands and Islands of Scotland UK …" at bounding box center [313, 252] width 266 height 43
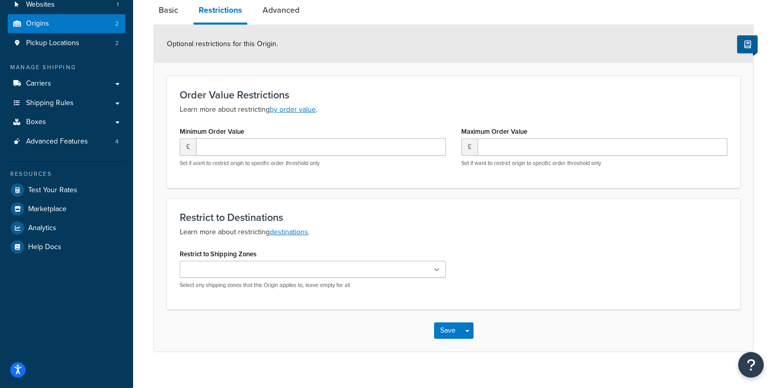
scroll to position [97, 0]
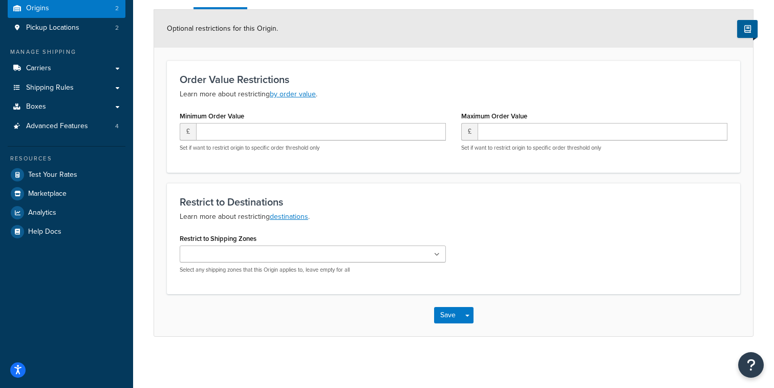
click at [274, 256] on input "Restrict to Shipping Zones" at bounding box center [228, 254] width 91 height 11
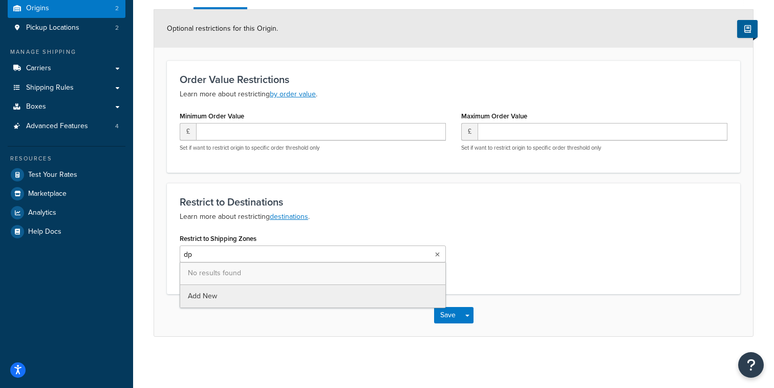
type input "d"
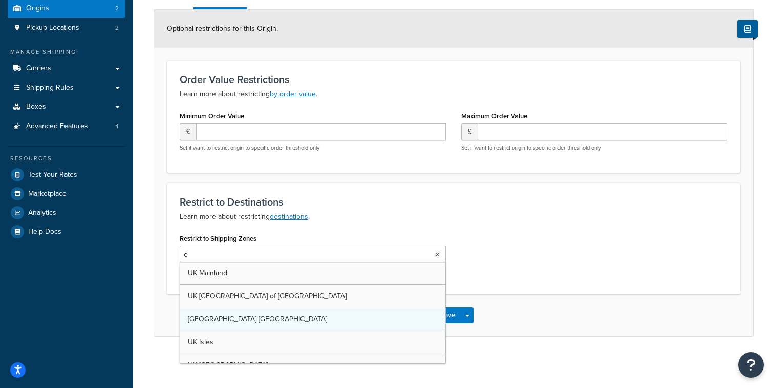
type input "eu"
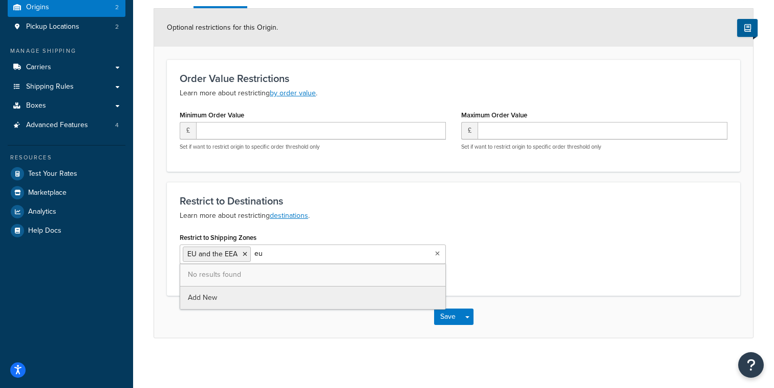
type input "e"
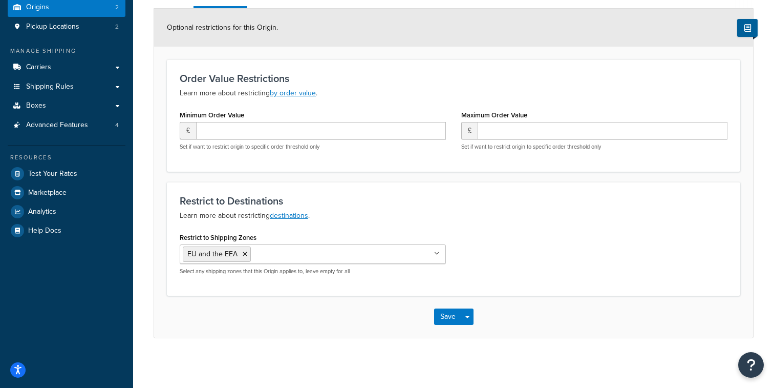
click at [481, 293] on div "Restrict to Destinations Learn more about restricting destinations . Restrict t…" at bounding box center [454, 239] width 574 height 114
click at [472, 315] on button "Save Dropdown" at bounding box center [468, 316] width 12 height 16
click at [471, 329] on button "Save and Edit" at bounding box center [483, 336] width 99 height 22
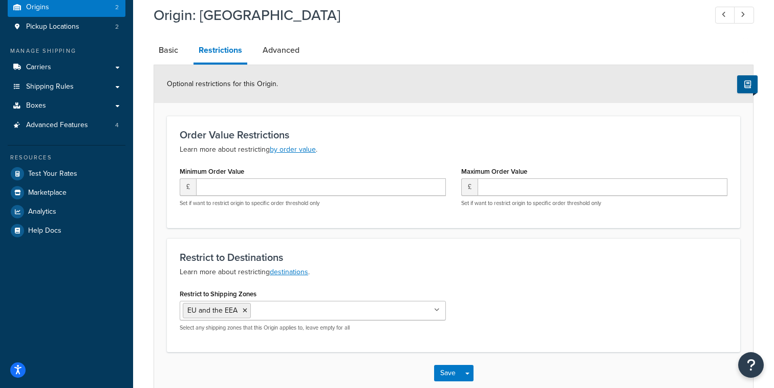
scroll to position [0, 0]
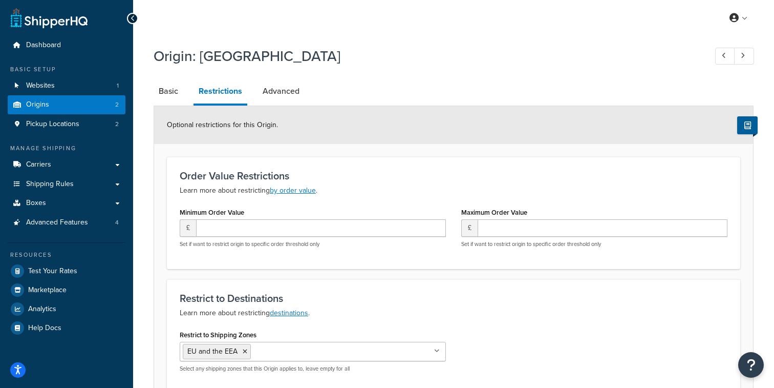
click at [213, 94] on link "Restrictions" at bounding box center [221, 92] width 54 height 27
click at [102, 107] on link "Origins 2" at bounding box center [67, 104] width 118 height 19
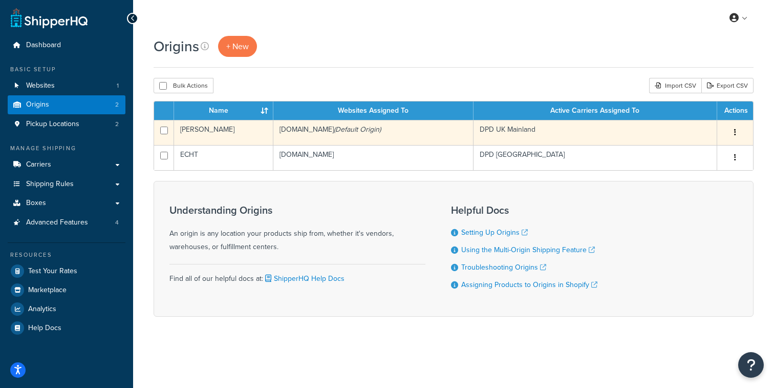
click at [238, 129] on td "[PERSON_NAME]" at bounding box center [223, 132] width 99 height 25
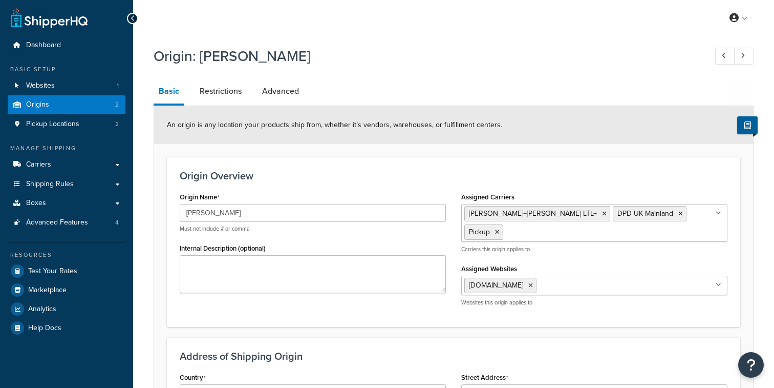
select select "1226"
click at [211, 93] on link "Restrictions" at bounding box center [221, 91] width 52 height 25
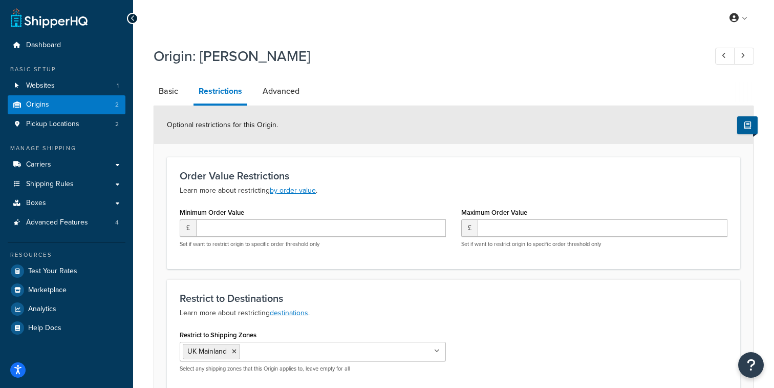
scroll to position [99, 0]
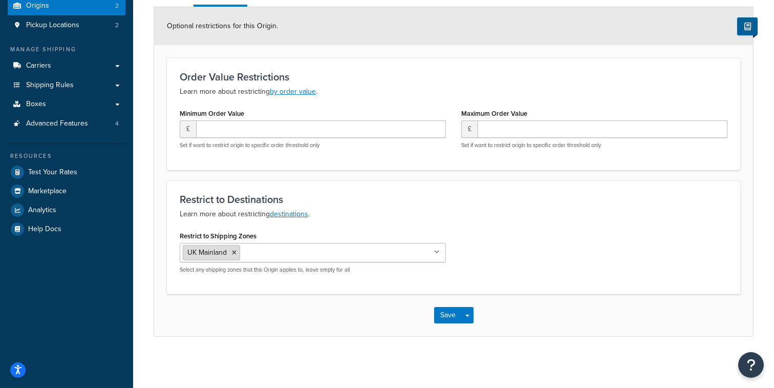
click at [237, 250] on li "UK Mainland" at bounding box center [211, 252] width 57 height 15
click at [237, 250] on icon at bounding box center [234, 252] width 5 height 6
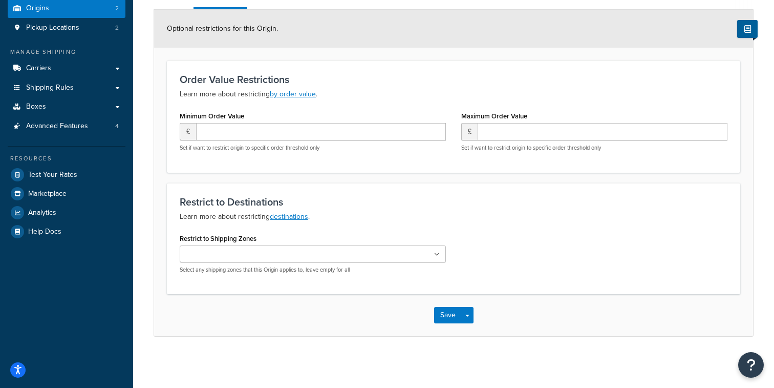
click at [371, 224] on div "Restrict to Destinations Learn more about restricting destinations . Restrict t…" at bounding box center [454, 238] width 574 height 111
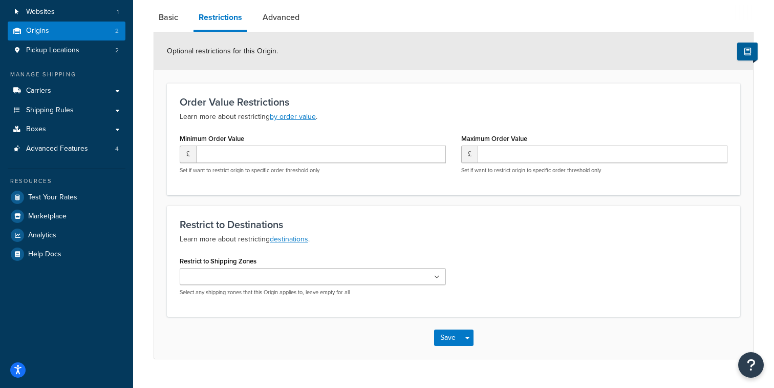
scroll to position [61, 0]
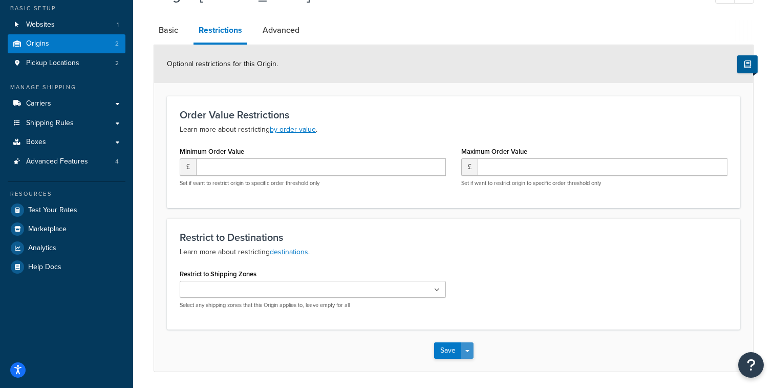
click at [472, 352] on button "Save Dropdown" at bounding box center [468, 350] width 12 height 16
click at [472, 362] on button "Save and Edit" at bounding box center [483, 370] width 99 height 22
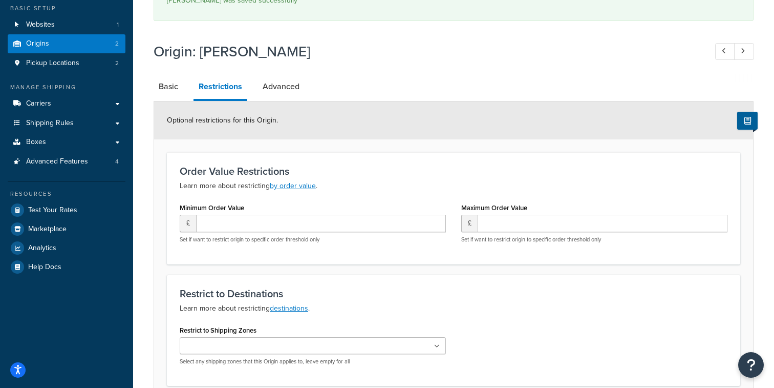
scroll to position [0, 0]
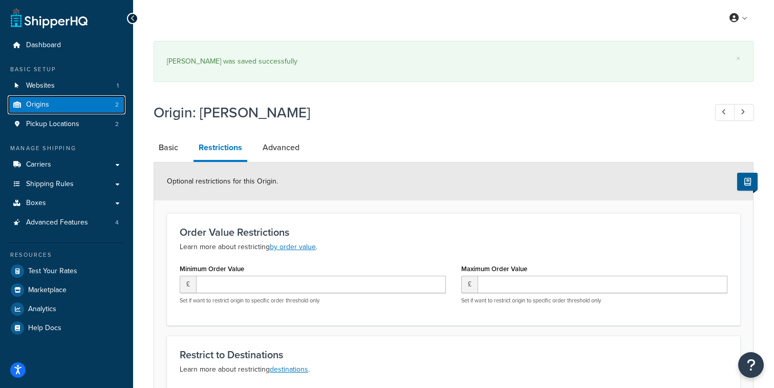
click at [82, 107] on link "Origins 2" at bounding box center [67, 104] width 118 height 19
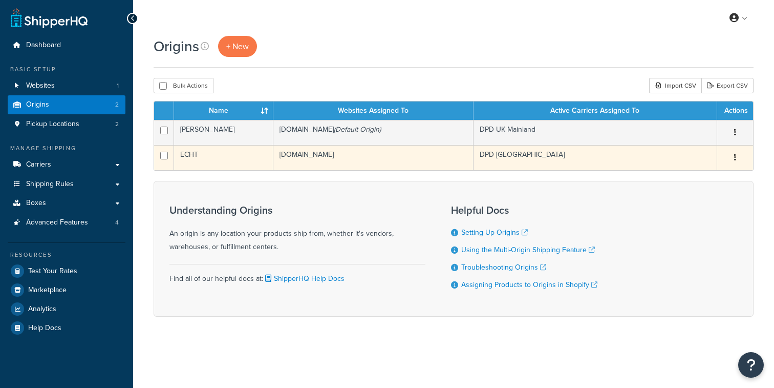
click at [271, 162] on td "ECHT" at bounding box center [223, 157] width 99 height 25
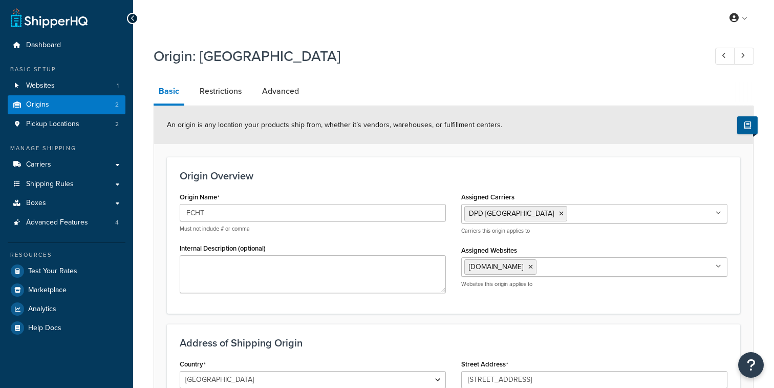
select select "1152"
click at [215, 99] on link "Restrictions" at bounding box center [221, 91] width 52 height 25
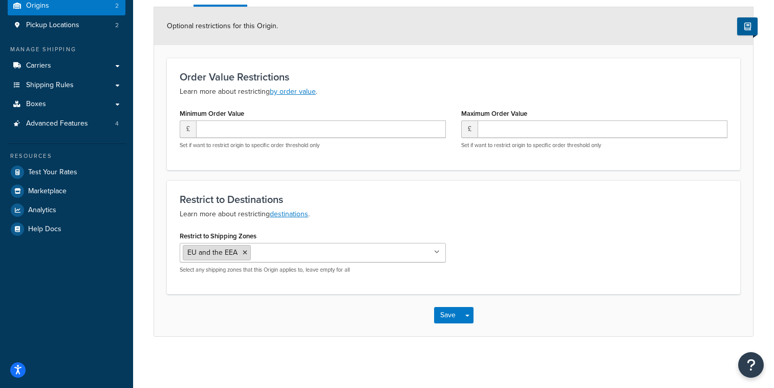
click at [244, 249] on icon at bounding box center [245, 252] width 5 height 6
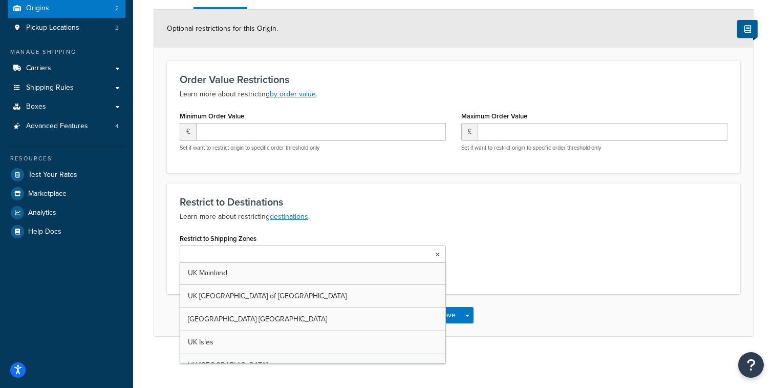
scroll to position [97, 0]
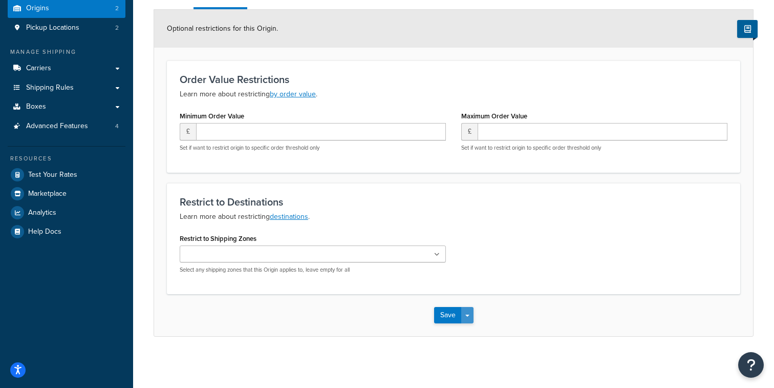
click at [473, 316] on button "Save Dropdown" at bounding box center [468, 315] width 12 height 16
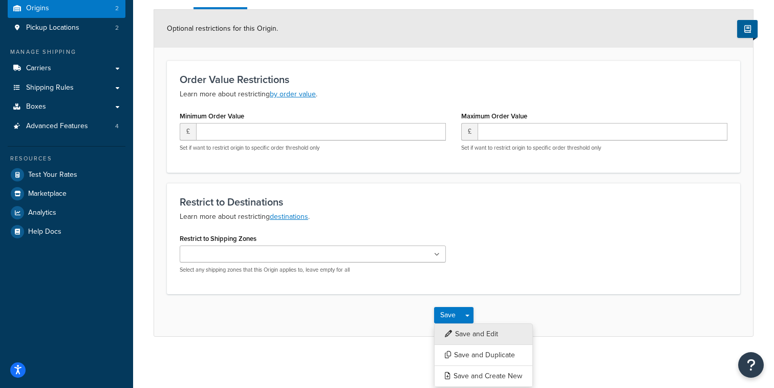
click at [473, 331] on button "Save and Edit" at bounding box center [483, 334] width 99 height 22
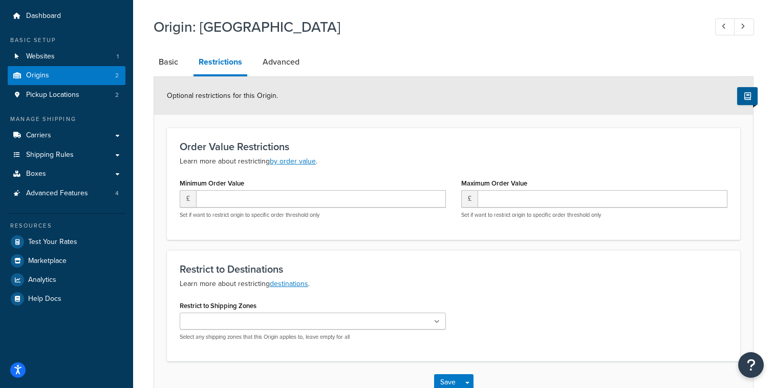
scroll to position [0, 0]
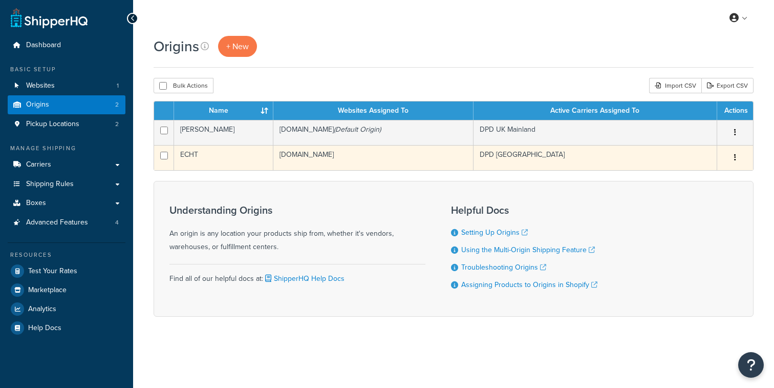
click at [251, 157] on td "ECHT" at bounding box center [223, 157] width 99 height 25
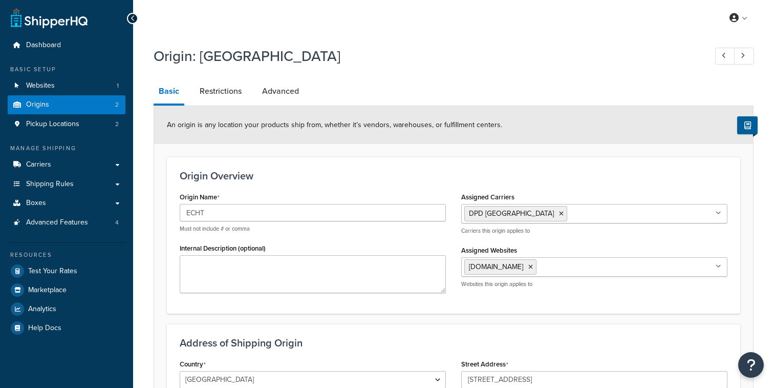
select select "1152"
click at [215, 96] on link "Restrictions" at bounding box center [221, 91] width 52 height 25
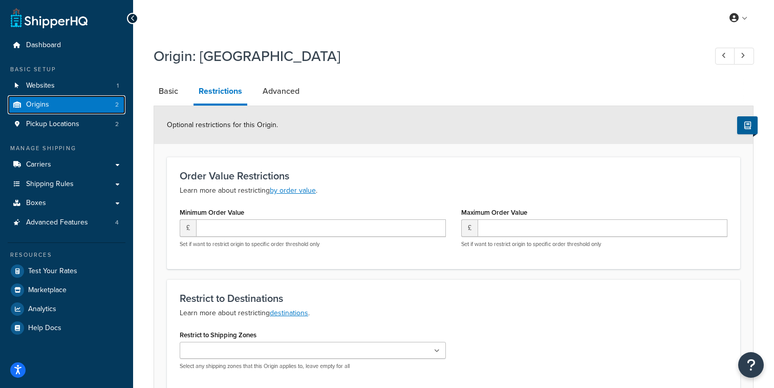
click at [102, 109] on link "Origins 2" at bounding box center [67, 104] width 118 height 19
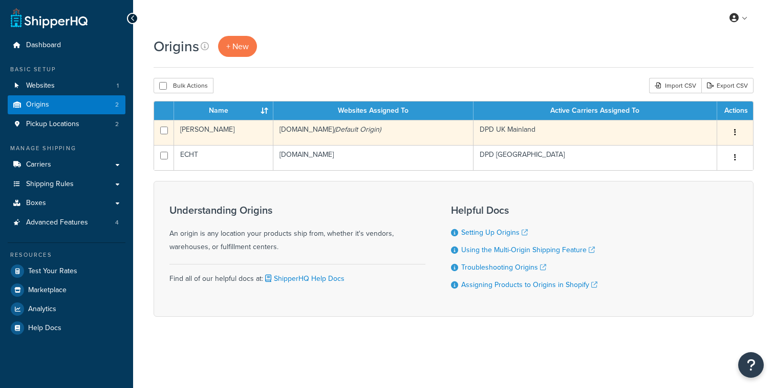
click at [247, 141] on td "[PERSON_NAME]" at bounding box center [223, 132] width 99 height 25
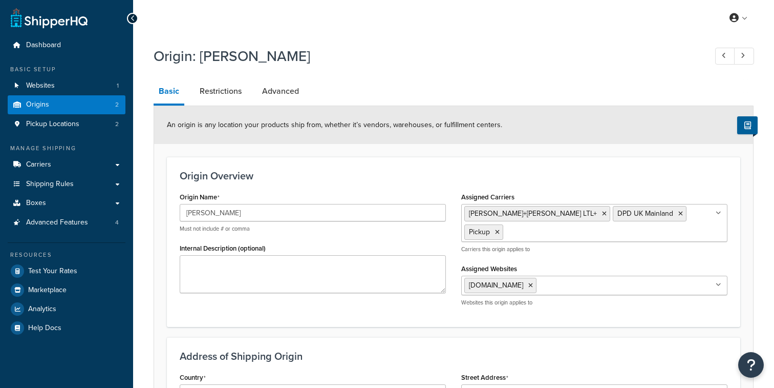
click at [218, 94] on link "Restrictions" at bounding box center [221, 91] width 52 height 25
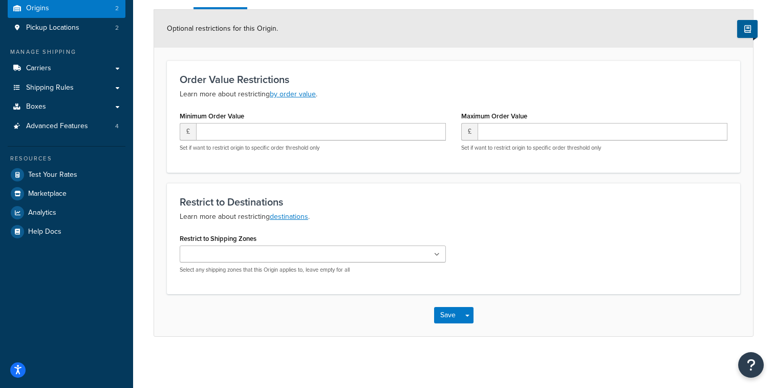
scroll to position [9, 0]
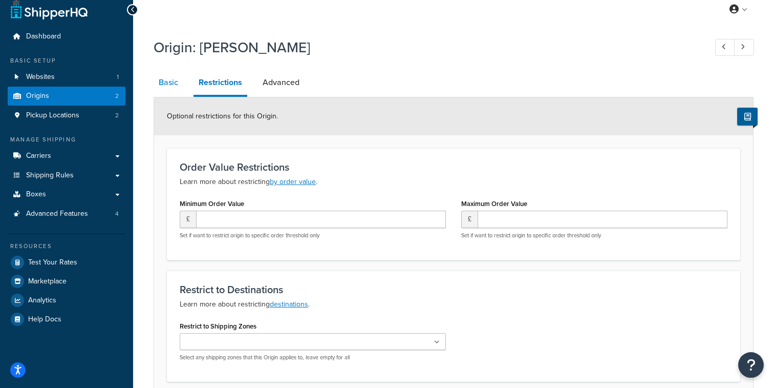
click at [175, 85] on link "Basic" at bounding box center [169, 82] width 30 height 25
select select "1226"
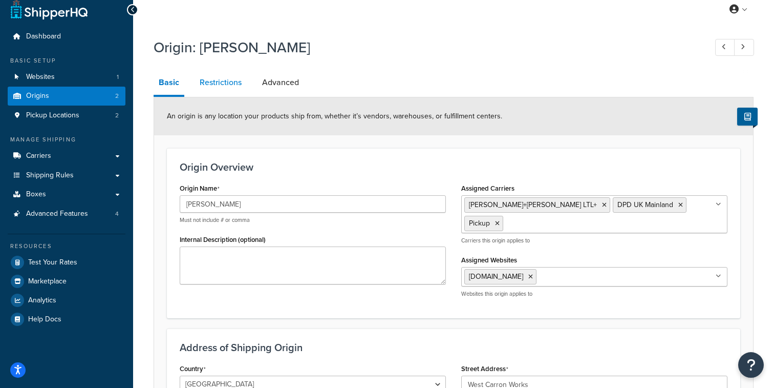
click at [221, 90] on link "Restrictions" at bounding box center [221, 82] width 52 height 25
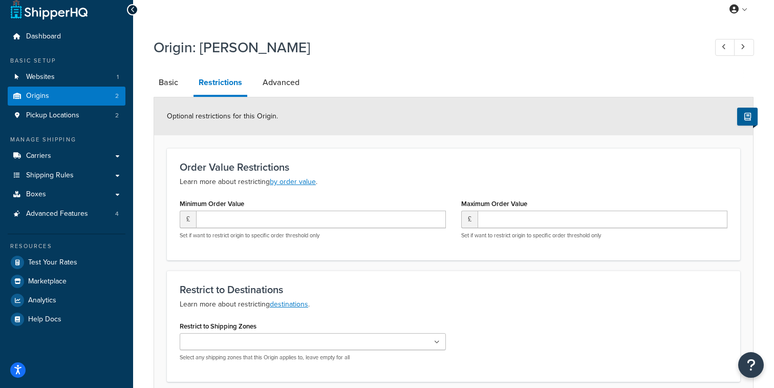
click at [296, 287] on h3 "Restrict to Destinations" at bounding box center [454, 289] width 548 height 11
